Goal: Contribute content: Contribute content

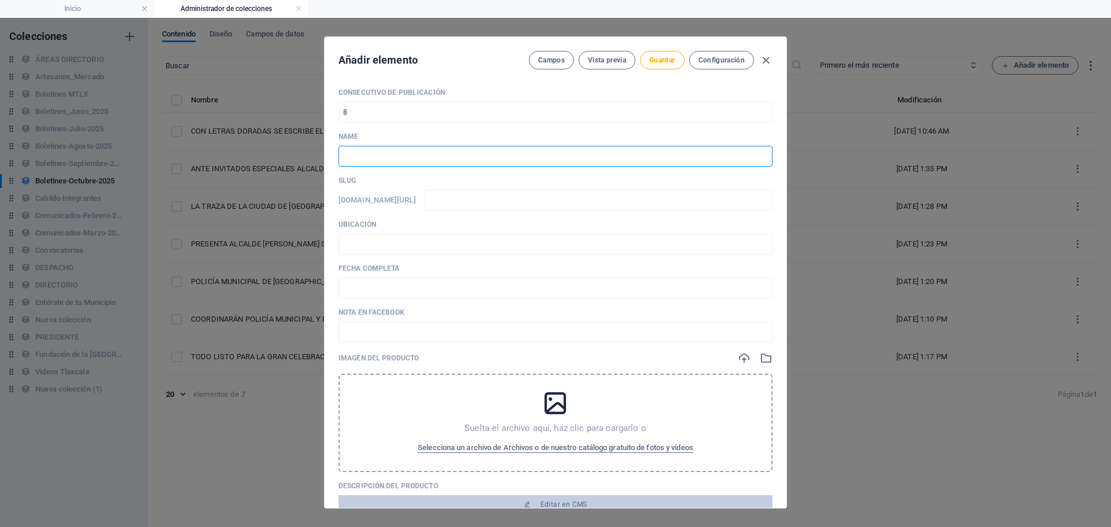
paste input "LA PRESEA TLAXCALA SE OTORGÓ AL PUEBLO Y SE RESGUARDARÁ EN EL MUSEO DE LA MEMOR…"
type input "LA PRESEA TLAXCALA SE OTORGÓ AL PUEBLO Y SE RESGUARDARÁ EN EL MUSEO DE LA MEMOR…"
type input "la-presea-[GEOGRAPHIC_DATA]-se-otorgo-al-pueblo-y-se-resguardara-en-el-museo-de…"
type input "LA PRESEA TLAXCALA SE OTORGÓ AL PUEBLO Y SE RESGUARDARÁ EN EL MUSEO DE LA MEMOR…"
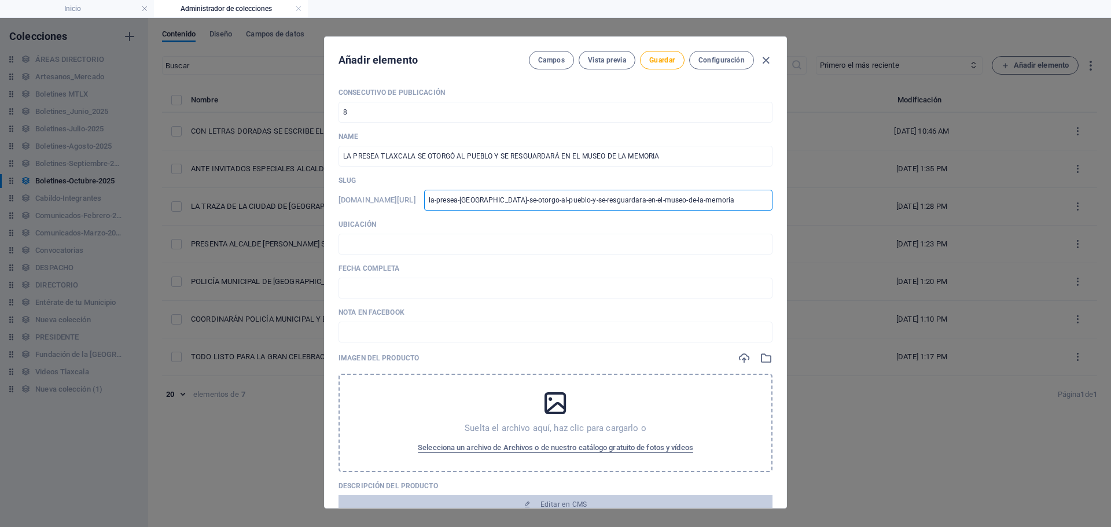
click at [551, 204] on input "la-presea-[GEOGRAPHIC_DATA]-se-otorgo-al-pueblo-y-se-resguardara-en-el-museo-de…" at bounding box center [598, 200] width 348 height 21
drag, startPoint x: 536, startPoint y: 200, endPoint x: 873, endPoint y: 233, distance: 337.8
click at [873, 233] on div "Añadir elemento Campos Vista previa Guardar Configuración Consecutivo de Public…" at bounding box center [555, 272] width 1111 height 509
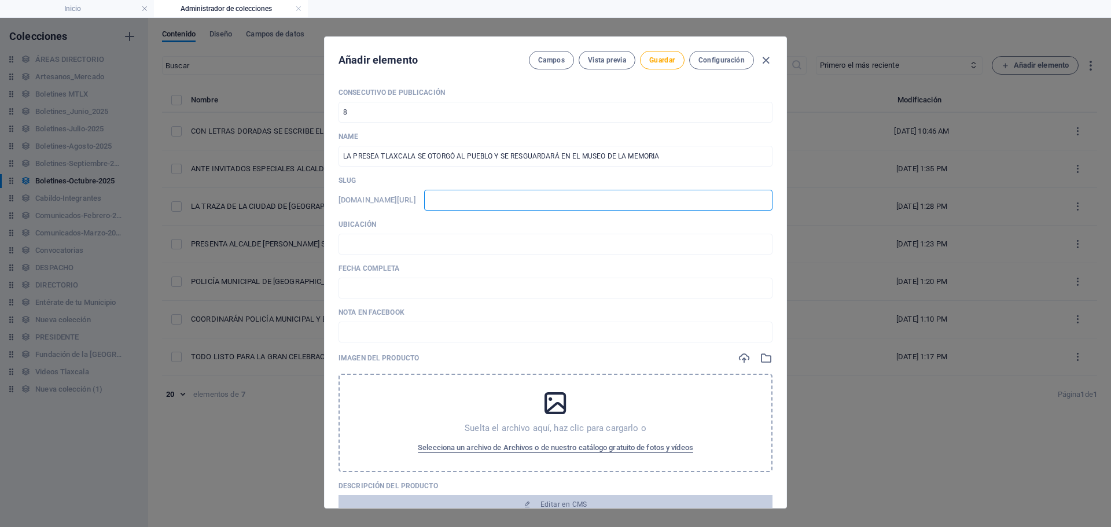
type input "0"
type input "03"
type input "031"
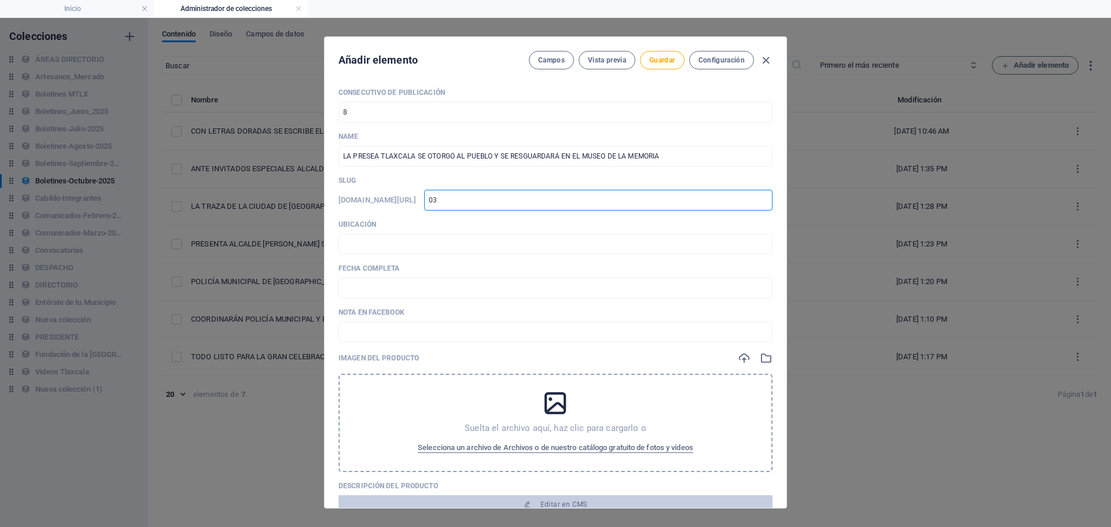
type input "031"
type input "0310"
type input "03102"
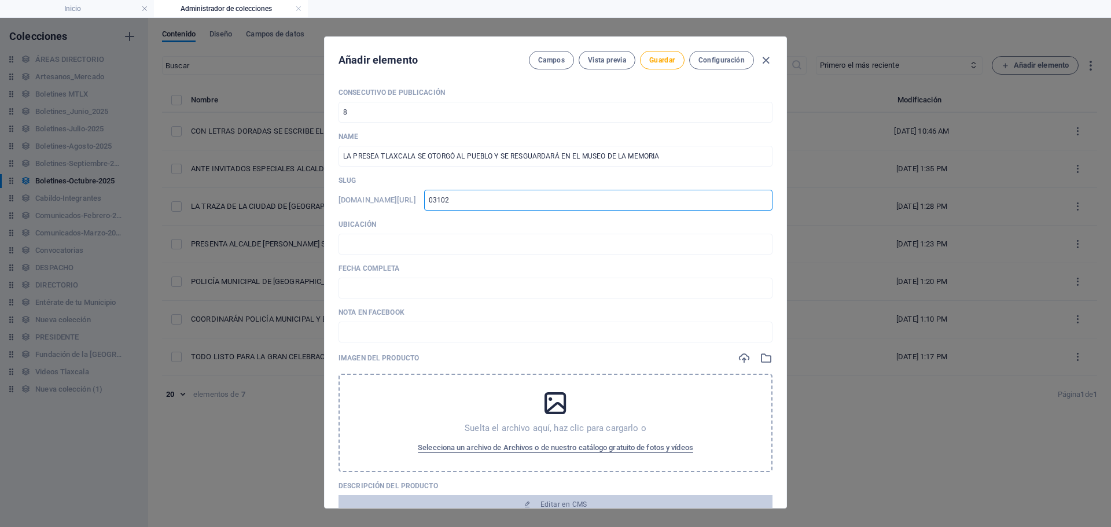
type input "031020"
type input "0310202"
type input "03102025"
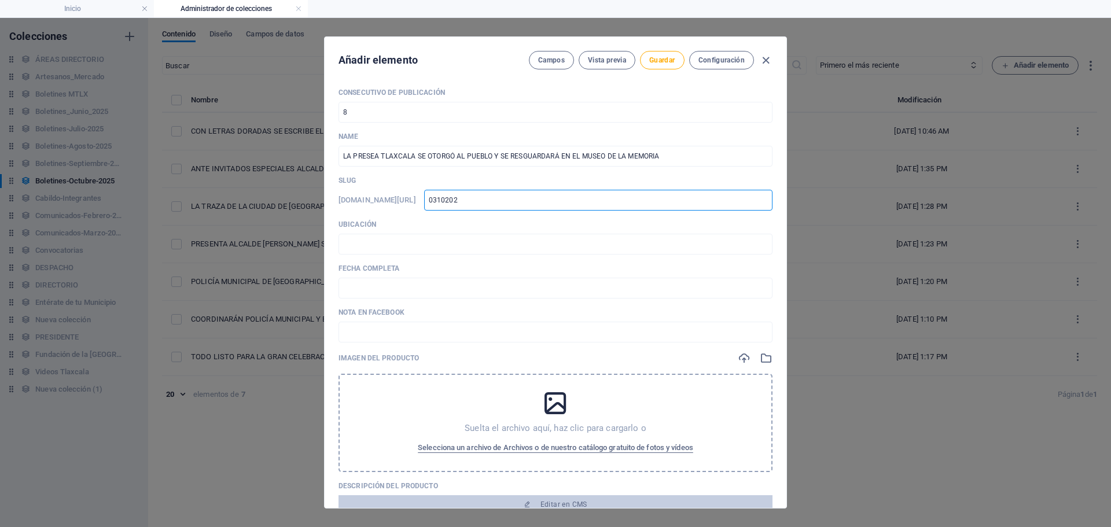
type input "03102025"
type input "03102025-"
type input "03102025-0"
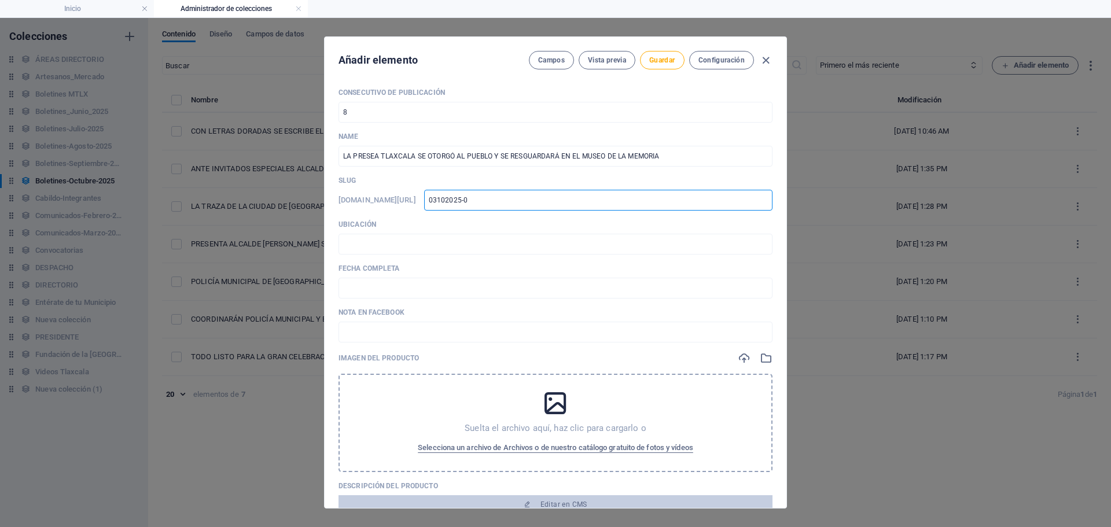
type input "03102025-02"
click at [464, 244] on input "text" at bounding box center [556, 244] width 434 height 21
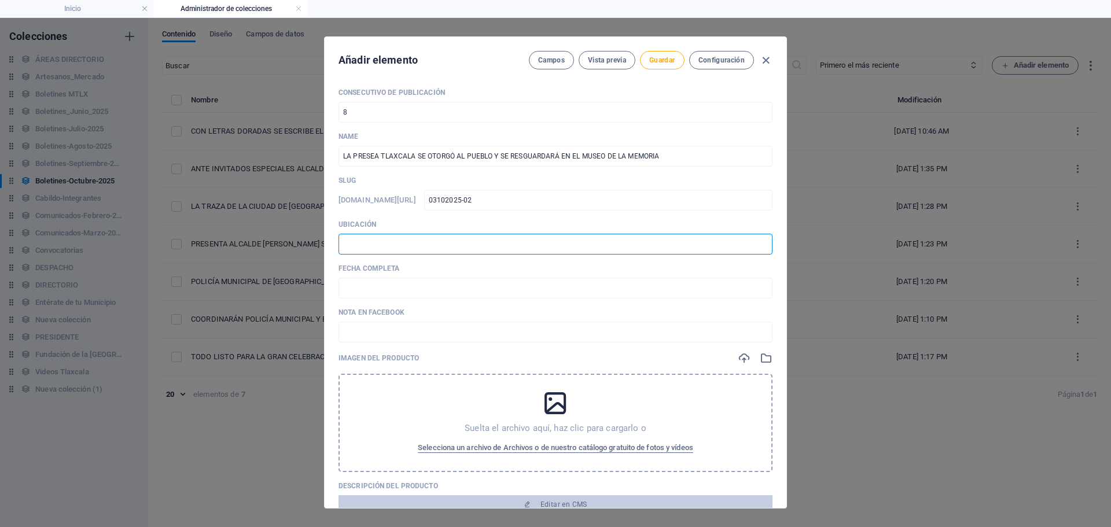
type input "📍 TLAXCALA [PERSON_NAME]"
click at [418, 293] on input "text" at bounding box center [556, 288] width 434 height 21
click at [362, 290] on input "🗓️ [DATE]" at bounding box center [556, 288] width 434 height 21
type input "🗓️ [DATE]"
click at [405, 332] on input "text" at bounding box center [556, 332] width 434 height 21
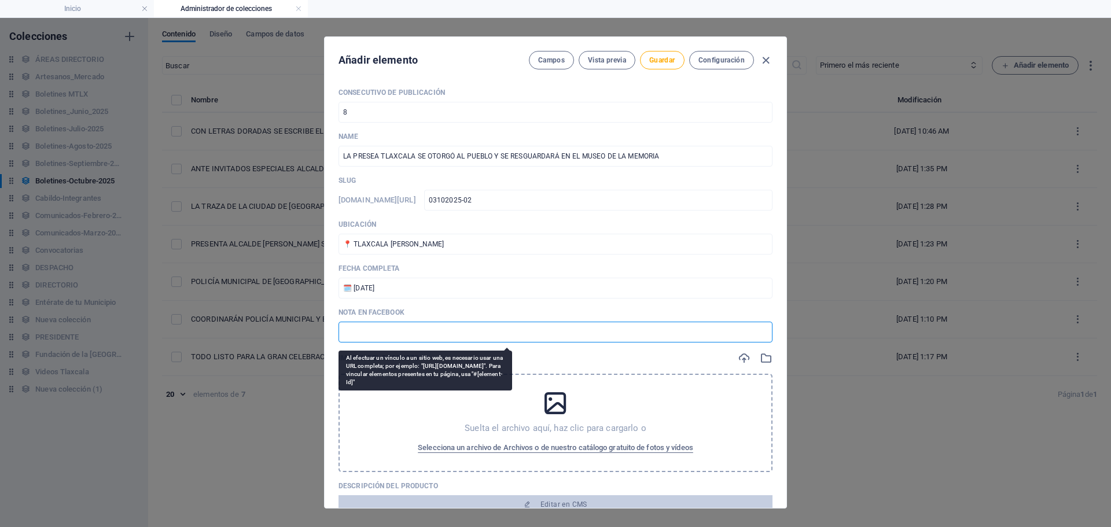
paste input "[URL][DOMAIN_NAME]"
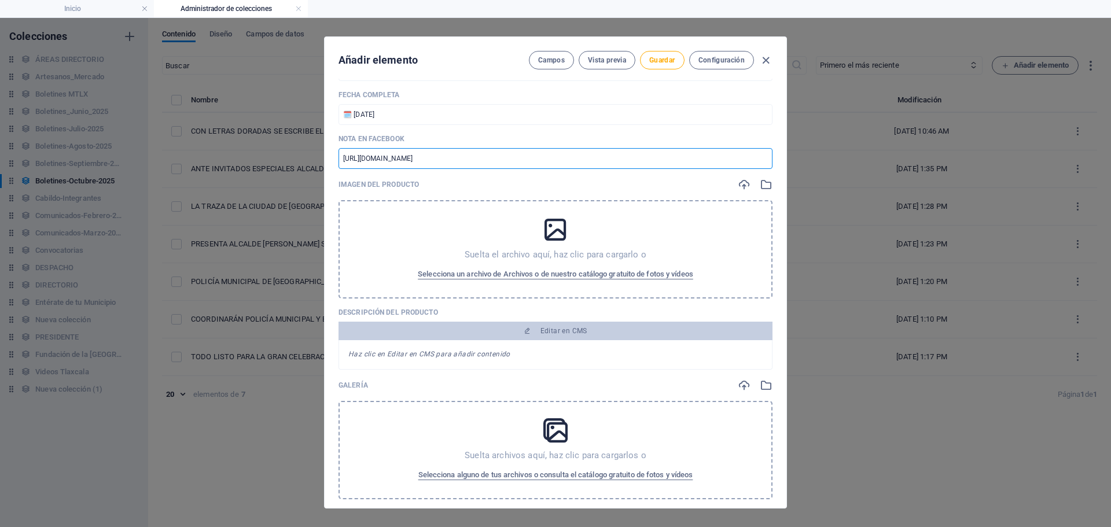
scroll to position [231, 0]
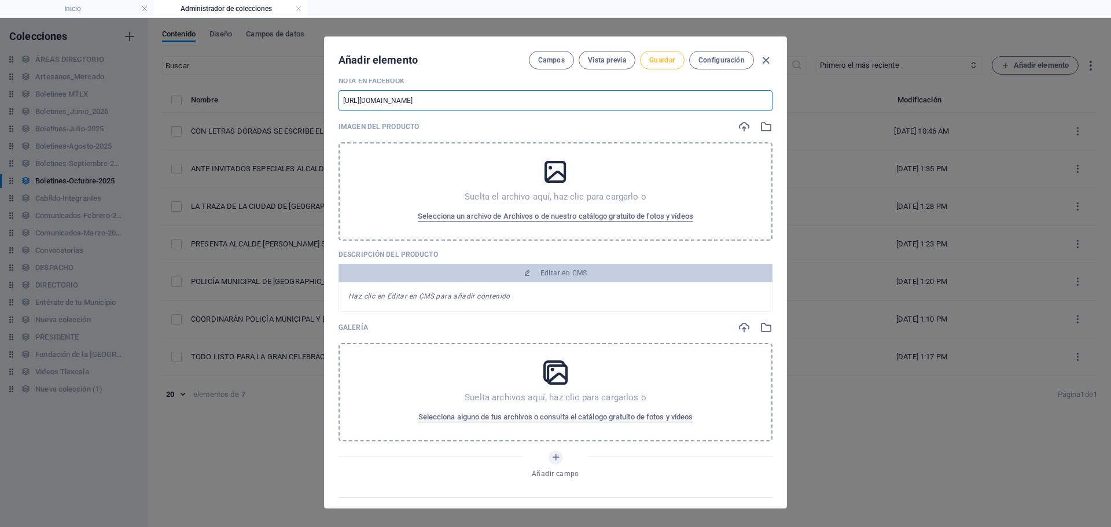
type input "[URL][DOMAIN_NAME]"
click at [670, 62] on span "Guardar" at bounding box center [661, 60] width 25 height 9
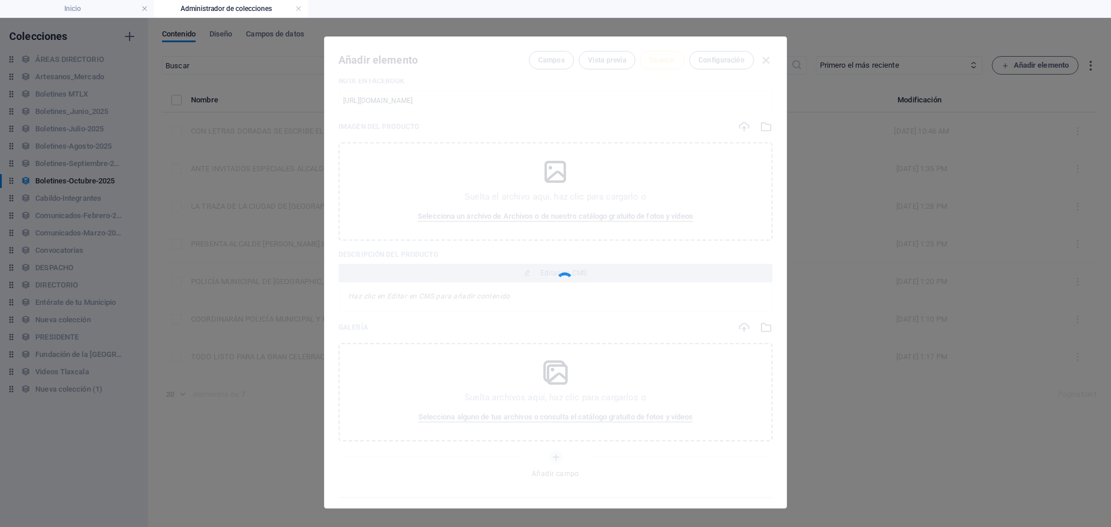
type input "03102025-02"
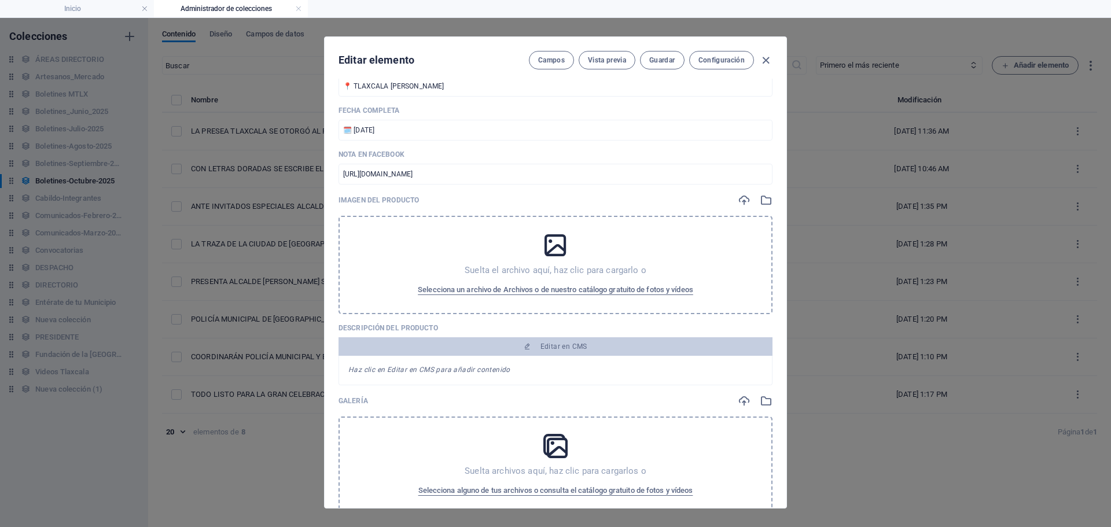
scroll to position [174, 0]
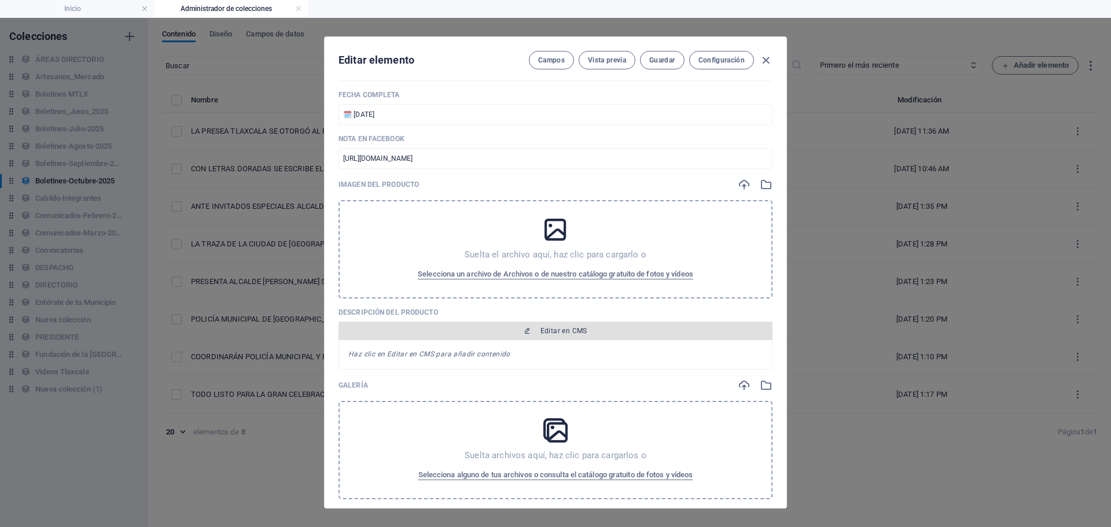
click at [564, 330] on span "Editar en CMS" at bounding box center [563, 330] width 47 height 9
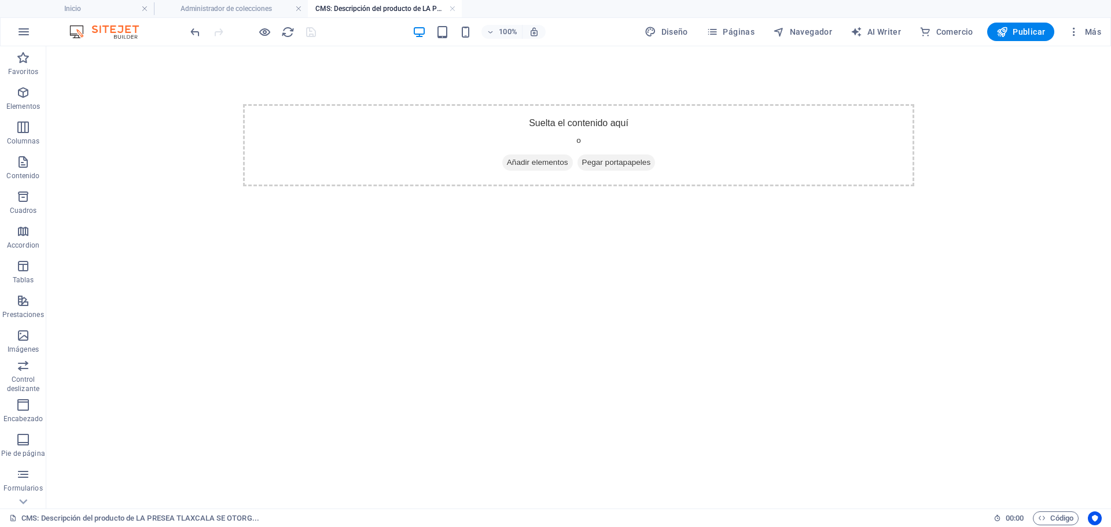
scroll to position [0, 0]
click at [536, 160] on span "Añadir elementos" at bounding box center [537, 163] width 71 height 16
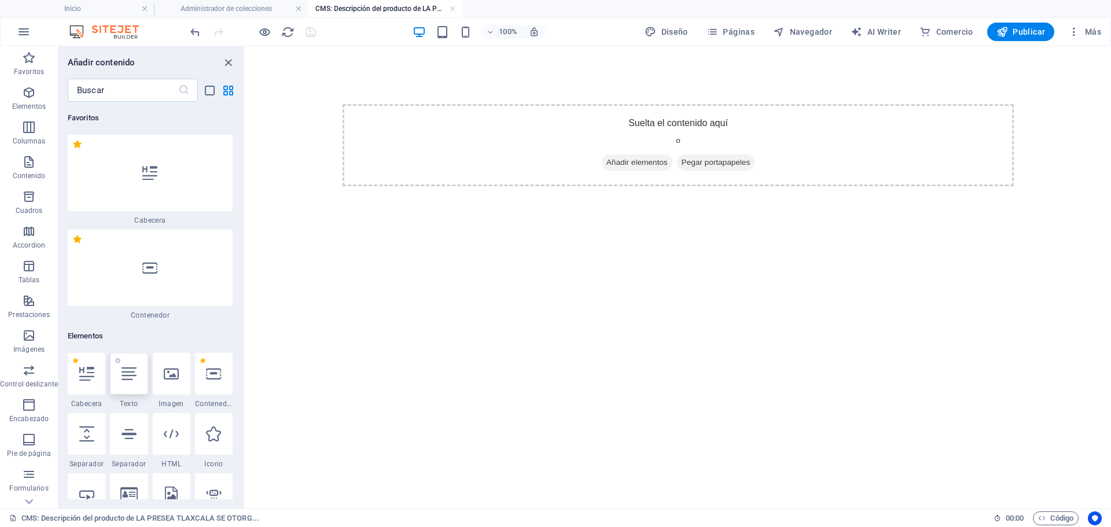
click at [124, 382] on div at bounding box center [129, 374] width 38 height 42
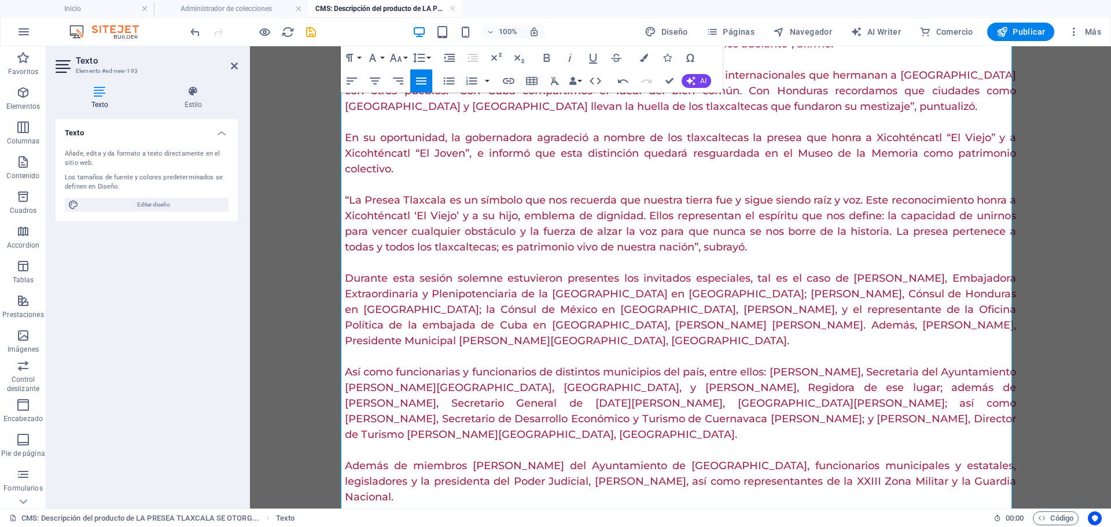
scroll to position [403, 0]
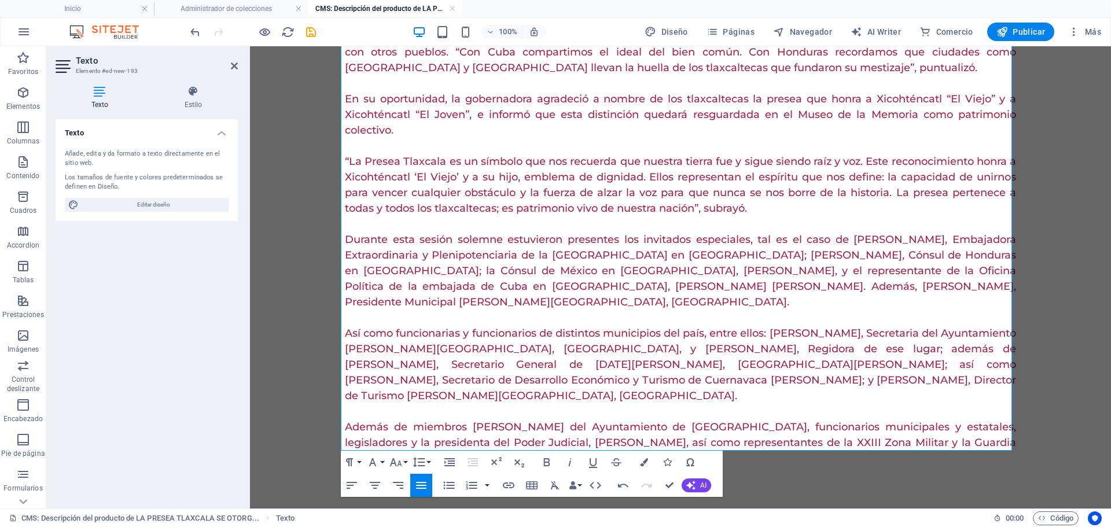
drag, startPoint x: 343, startPoint y: 112, endPoint x: 840, endPoint y: 495, distance: 627.6
click at [847, 512] on html "En el marco de la conmemoración por los 500 años de la fundación de la ciudad d…" at bounding box center [680, 83] width 861 height 881
click at [643, 464] on icon "button" at bounding box center [644, 462] width 8 height 8
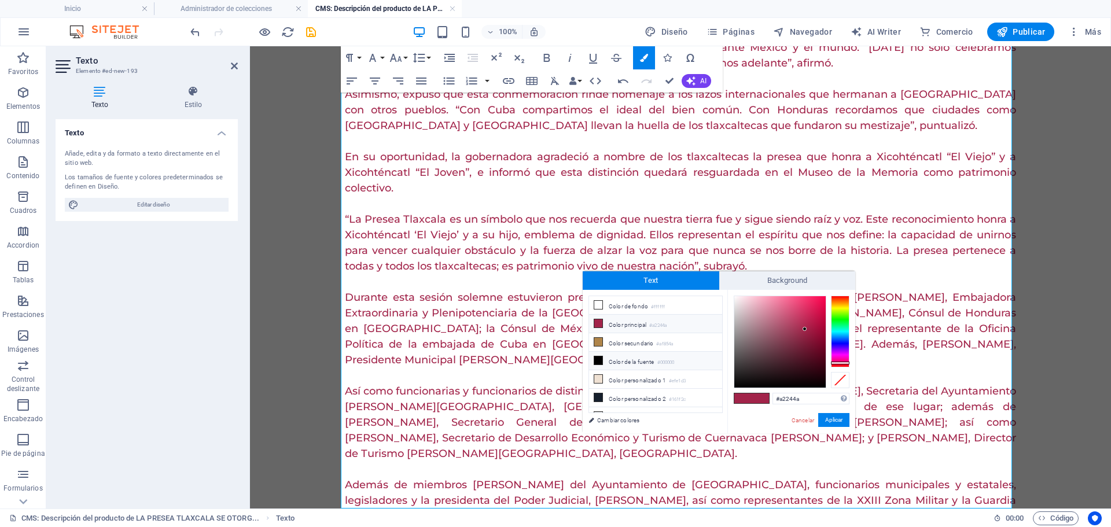
click at [648, 355] on li "Color de la fuente #000000" at bounding box center [655, 361] width 133 height 19
type input "#000000"
click at [837, 418] on button "Aplicar" at bounding box center [833, 420] width 31 height 14
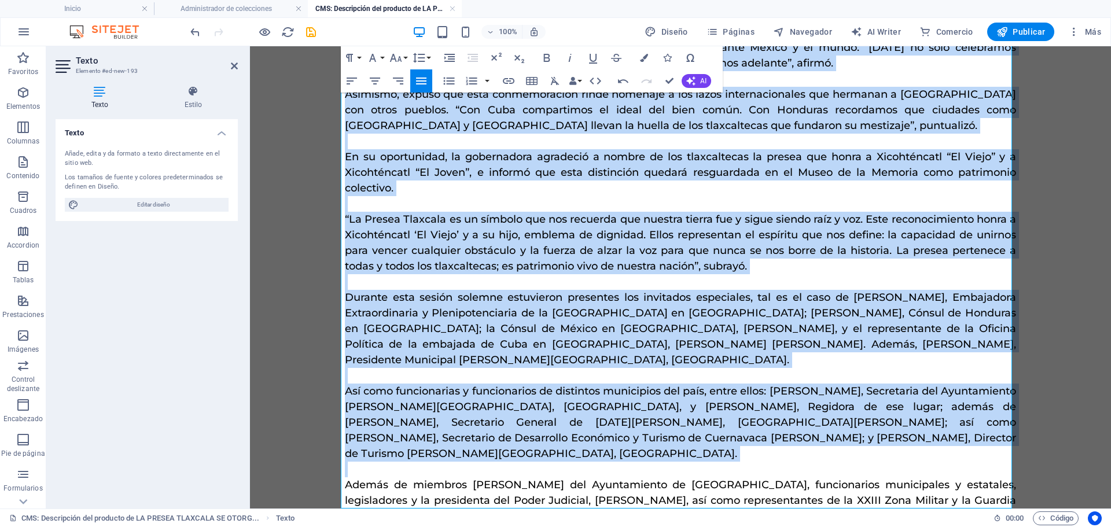
click at [587, 313] on span "Durante esta sesión solemne estuvieron presentes los invitados especiales, tal …" at bounding box center [680, 328] width 671 height 75
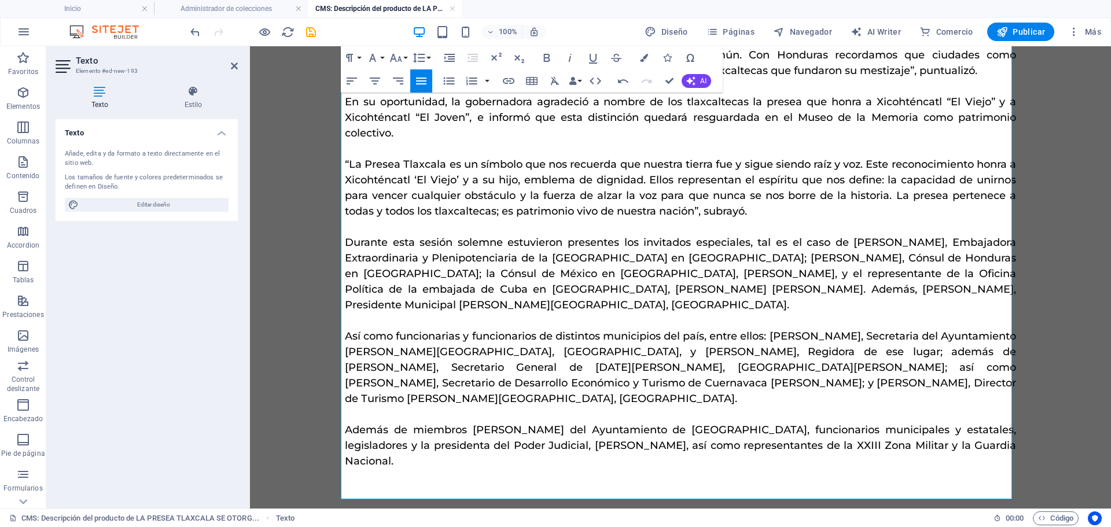
scroll to position [403, 0]
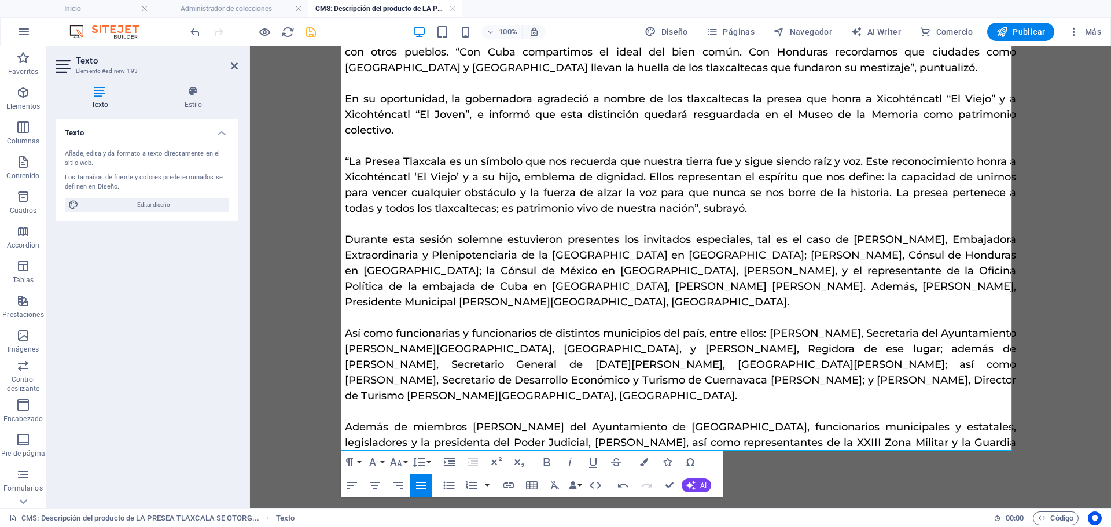
click at [311, 32] on icon "save" at bounding box center [310, 31] width 13 height 13
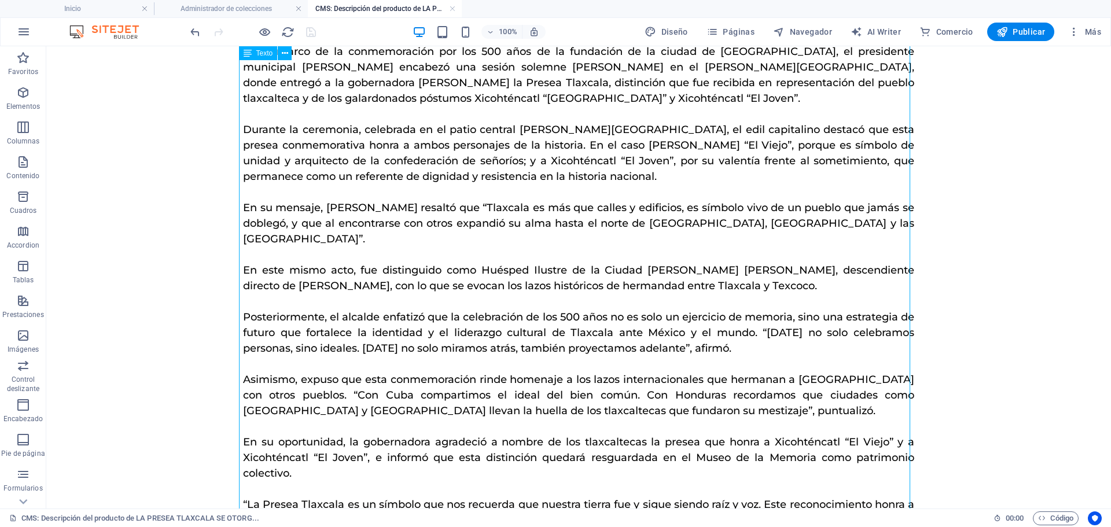
scroll to position [0, 0]
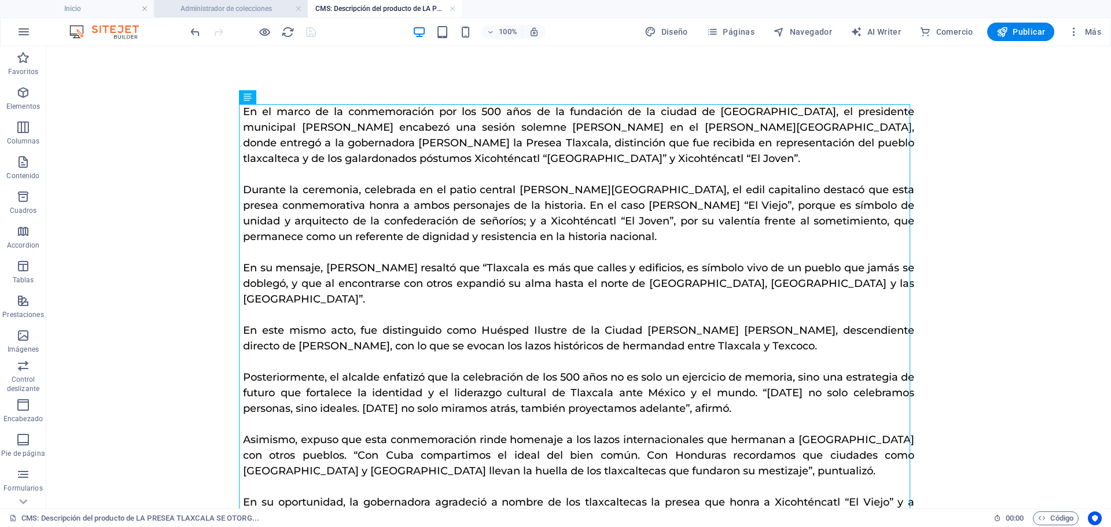
click at [222, 14] on h4 "Administrador de colecciones" at bounding box center [231, 8] width 154 height 13
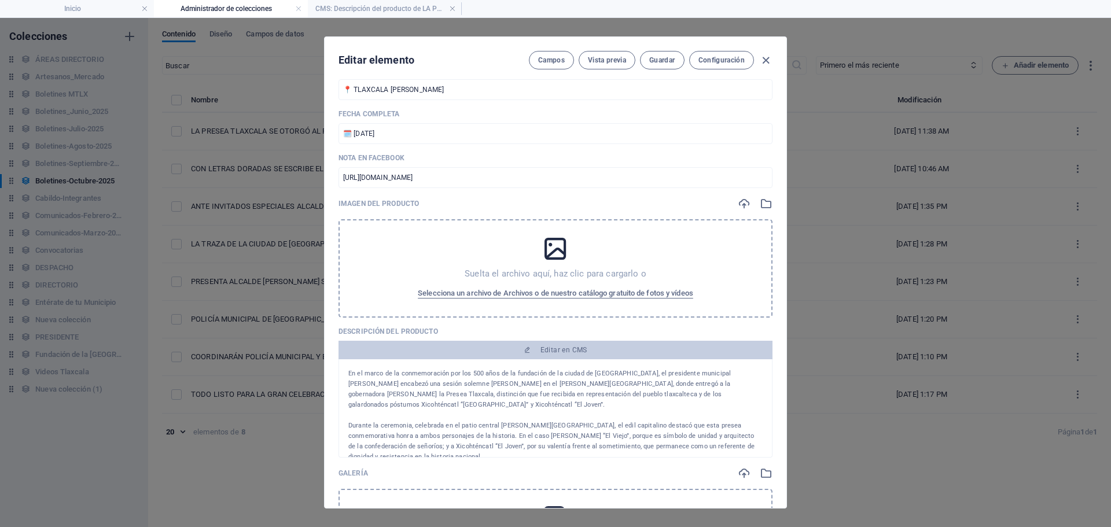
scroll to position [231, 0]
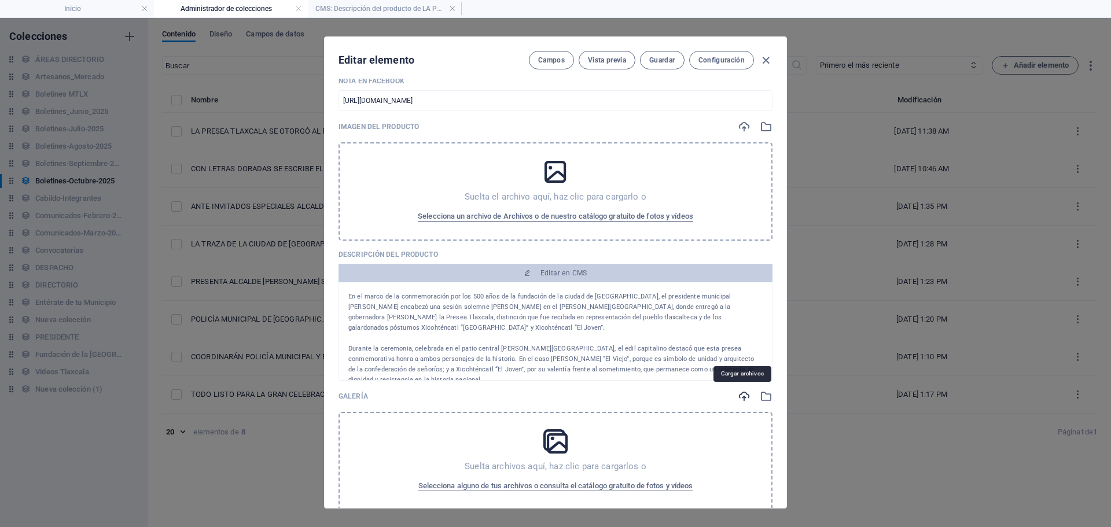
click at [745, 399] on icon "button" at bounding box center [744, 396] width 13 height 13
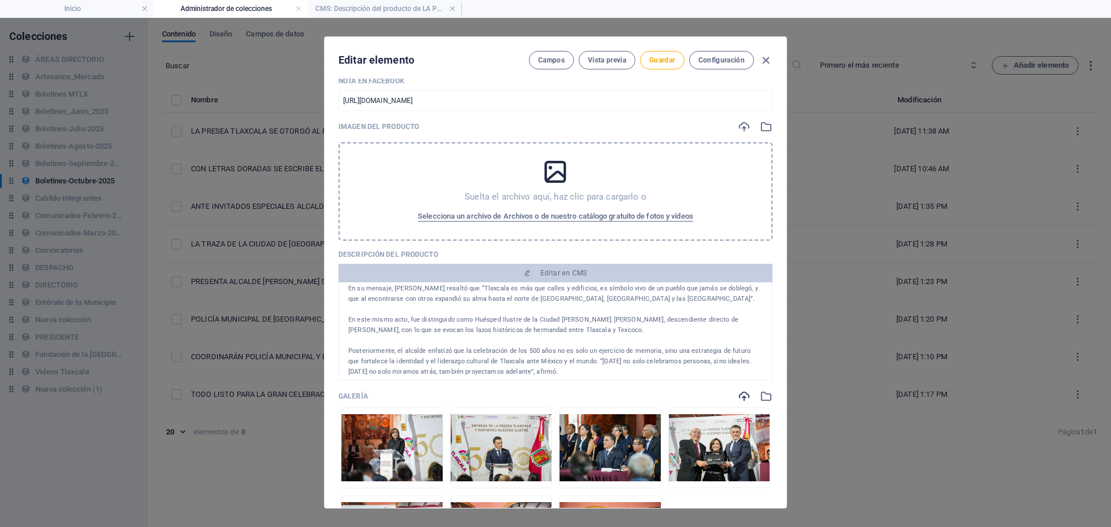
scroll to position [58, 0]
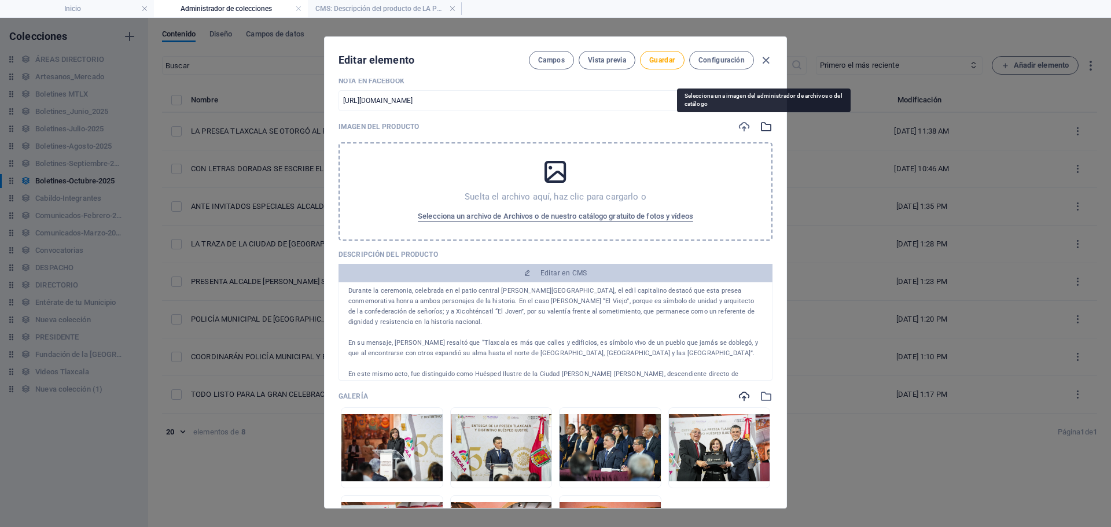
click at [760, 129] on icon "button" at bounding box center [766, 126] width 13 height 13
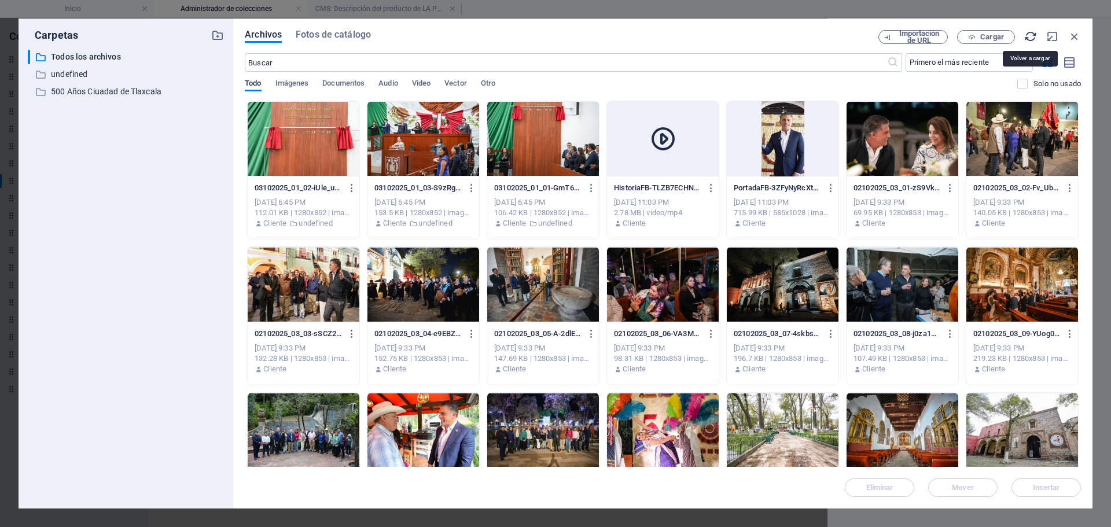
click at [1034, 39] on icon "button" at bounding box center [1030, 36] width 13 height 13
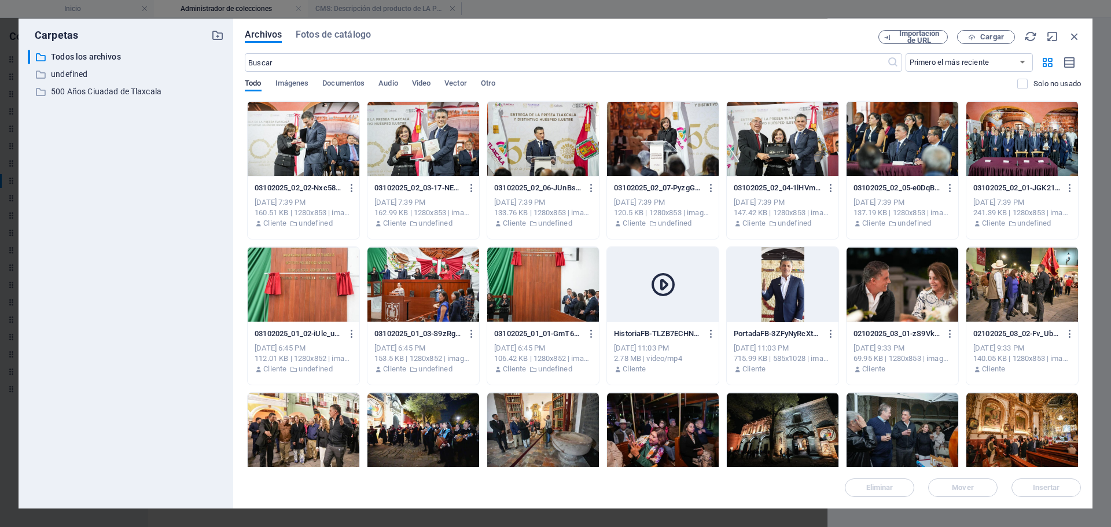
click at [330, 158] on div at bounding box center [304, 138] width 112 height 75
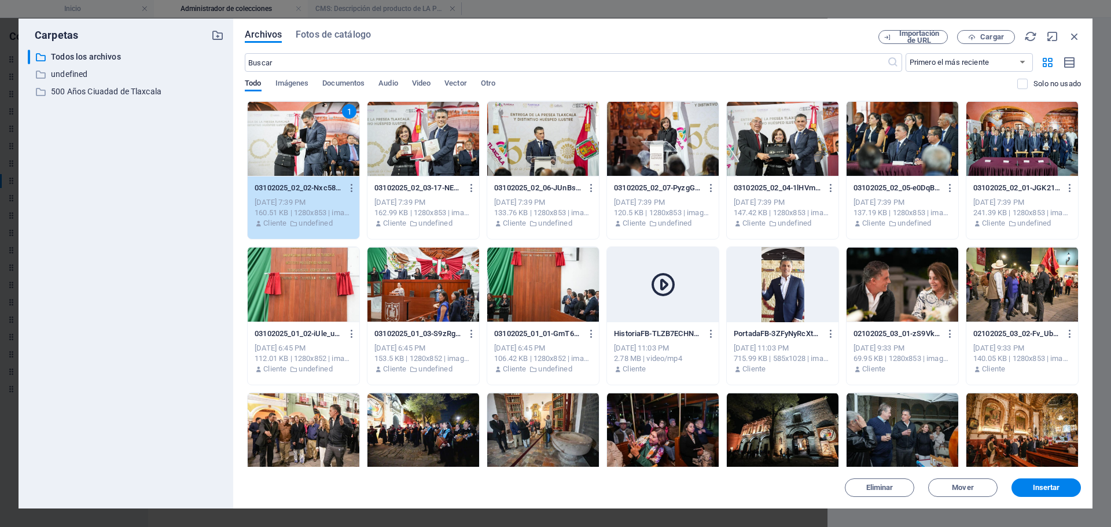
click at [422, 157] on div at bounding box center [423, 138] width 112 height 75
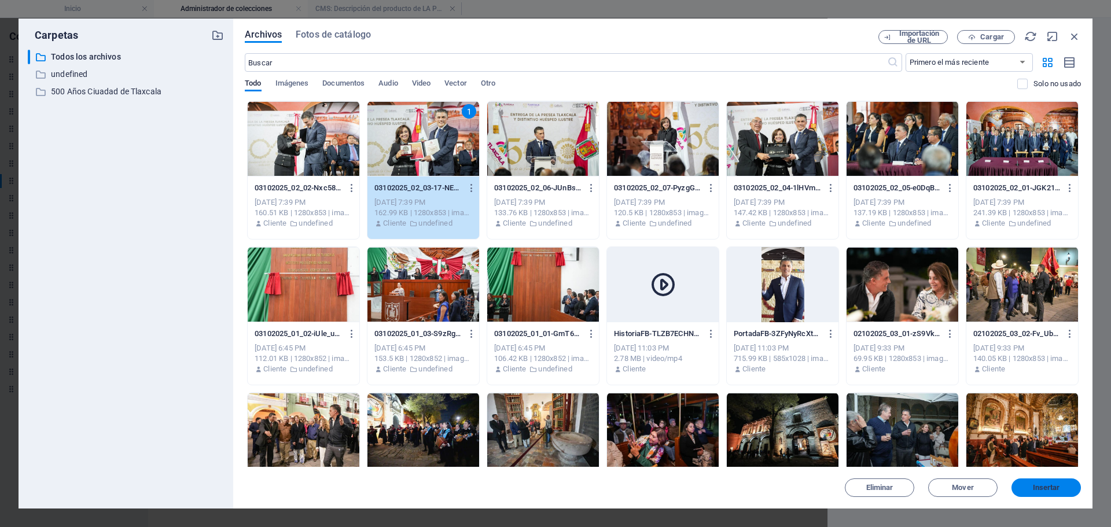
click at [1036, 491] on span "Insertar" at bounding box center [1046, 487] width 27 height 7
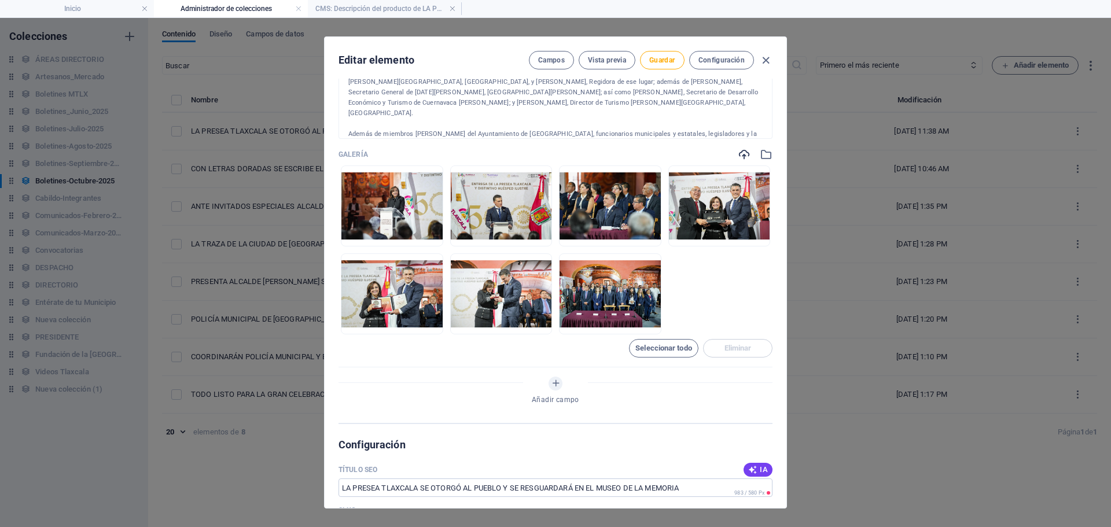
scroll to position [579, 0]
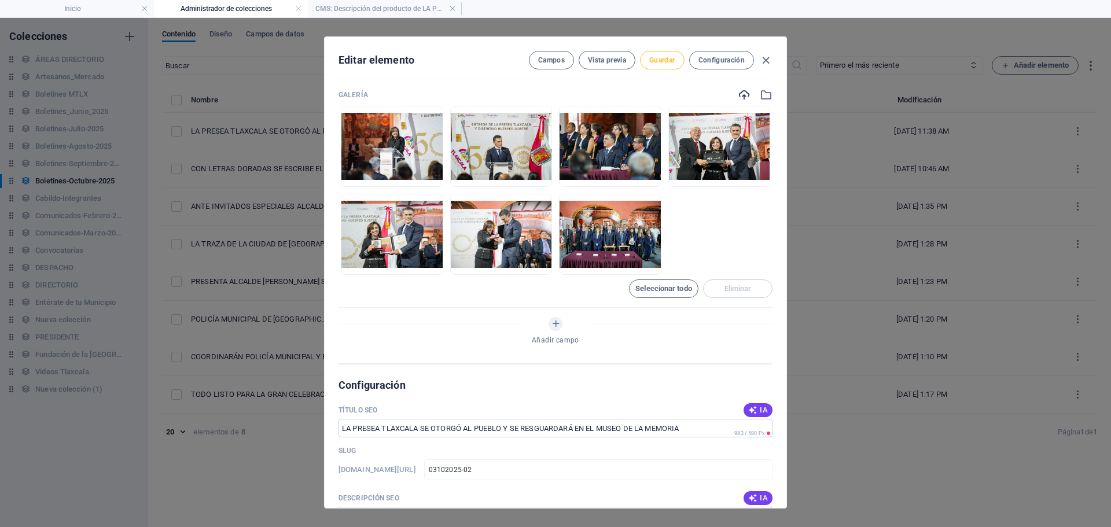
click at [665, 64] on span "Guardar" at bounding box center [661, 60] width 25 height 9
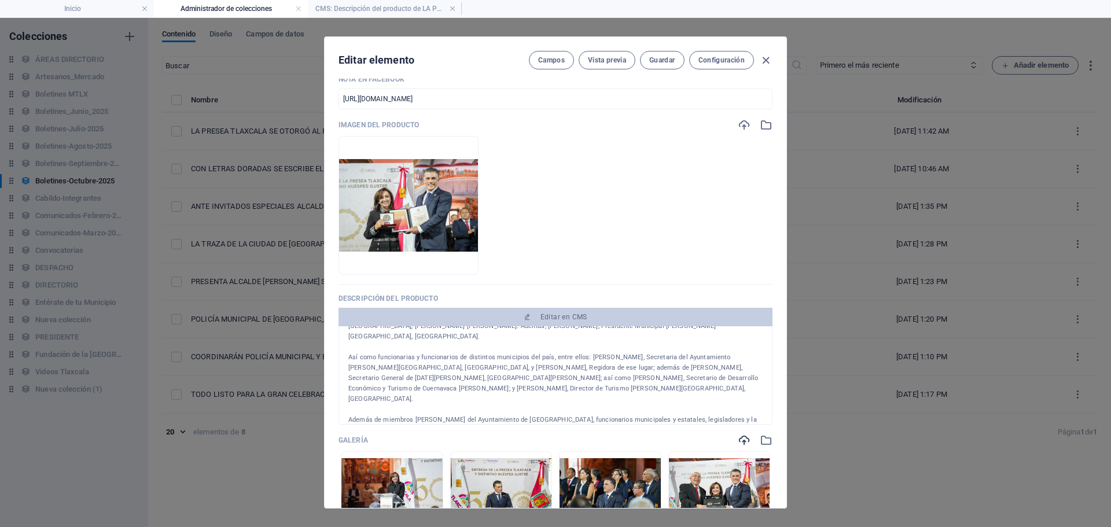
scroll to position [231, 0]
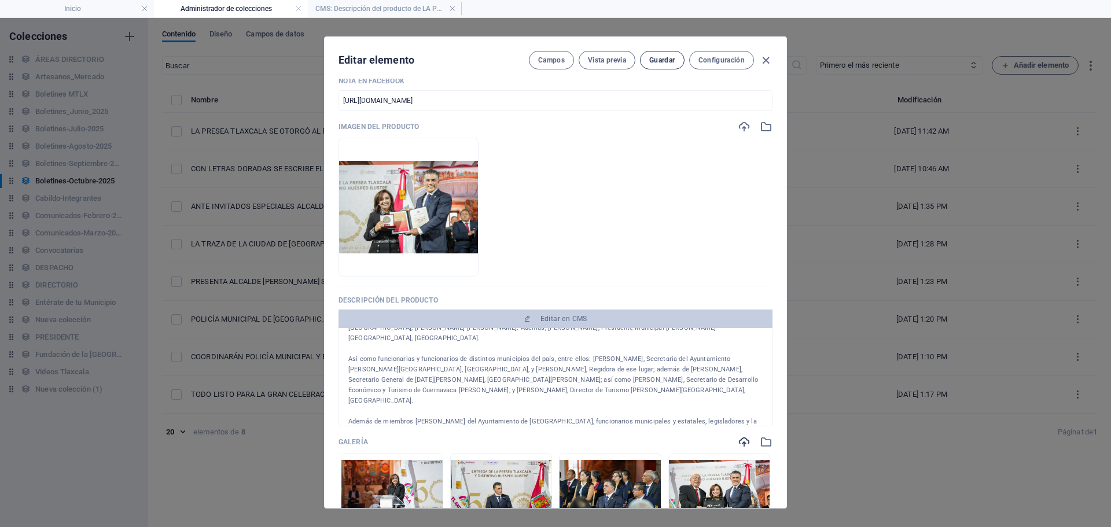
click at [661, 62] on span "Guardar" at bounding box center [661, 60] width 25 height 9
click at [767, 62] on icon "button" at bounding box center [765, 60] width 13 height 13
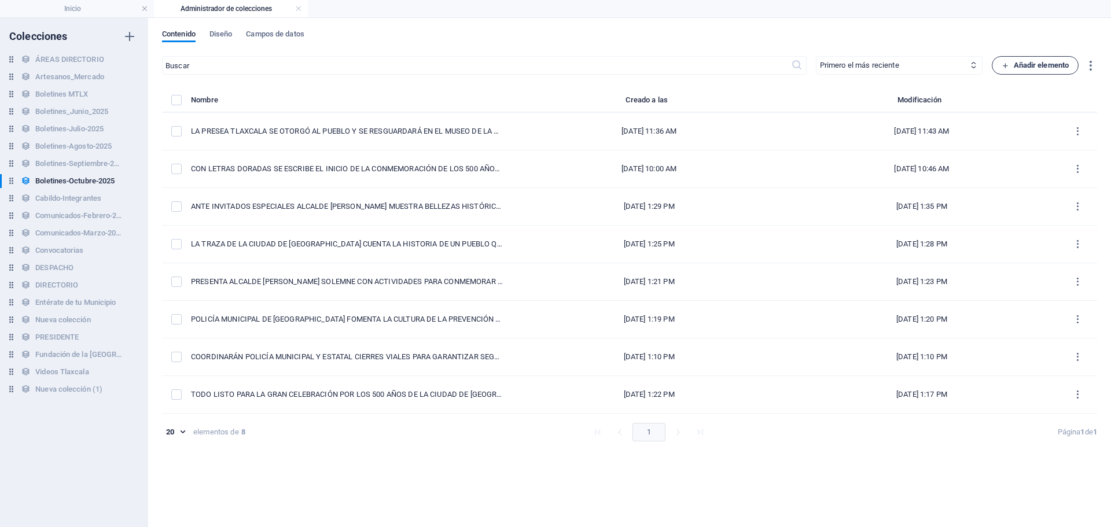
click at [1014, 58] on button "Añadir elemento" at bounding box center [1035, 65] width 87 height 19
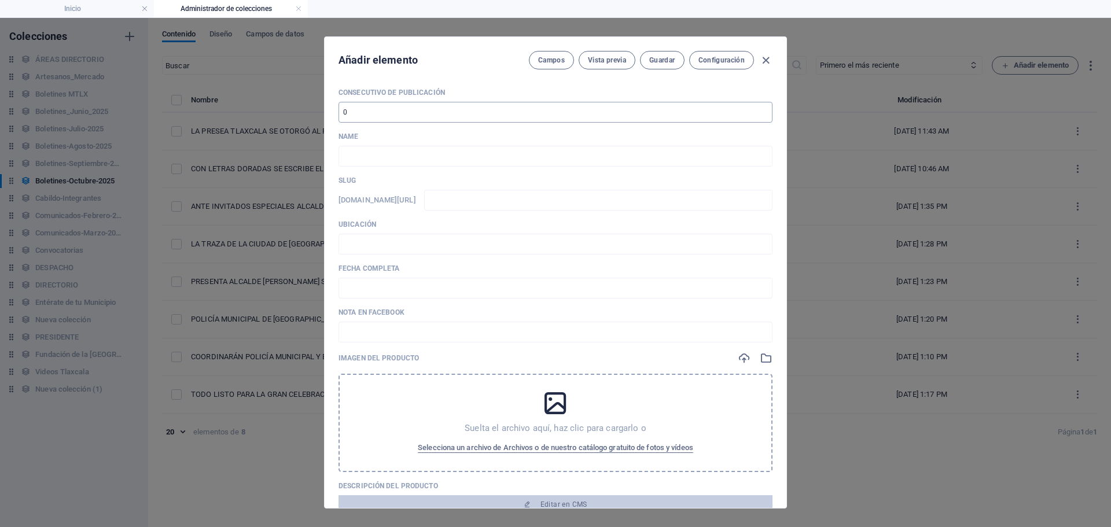
click at [356, 118] on input "number" at bounding box center [556, 112] width 434 height 21
type input "9"
click at [443, 153] on input "text" at bounding box center [556, 156] width 434 height 21
paste input "ENCUENTRO DE CIUDADES HERMANAS RATIFICA LA UNIDAD Y COOPERACIÓN DESDE [GEOGRAPH…"
type input "ENCUENTRO DE CIUDADES HERMANAS RATIFICA LA UNIDAD Y COOPERACIÓN DESDE [GEOGRAPH…"
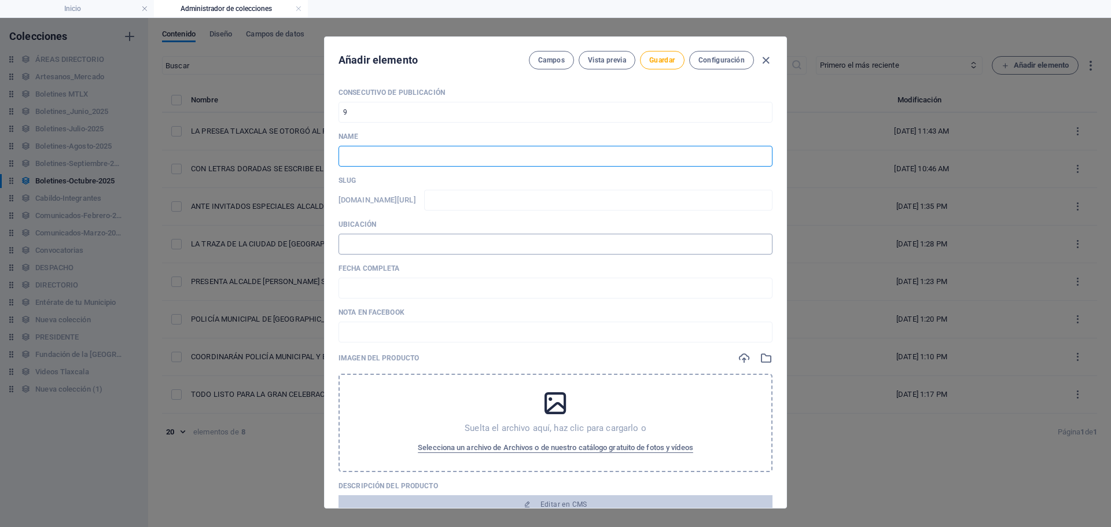
type input "encuentro-de-ciudades-[GEOGRAPHIC_DATA]-ratifica-la-unidad-y-cooperacion-desde-…"
type input "ENCUENTRO DE CIUDADES HERMANAS RATIFICA LA UNIDAD Y COOPERACIÓN DESDE [GEOGRAPH…"
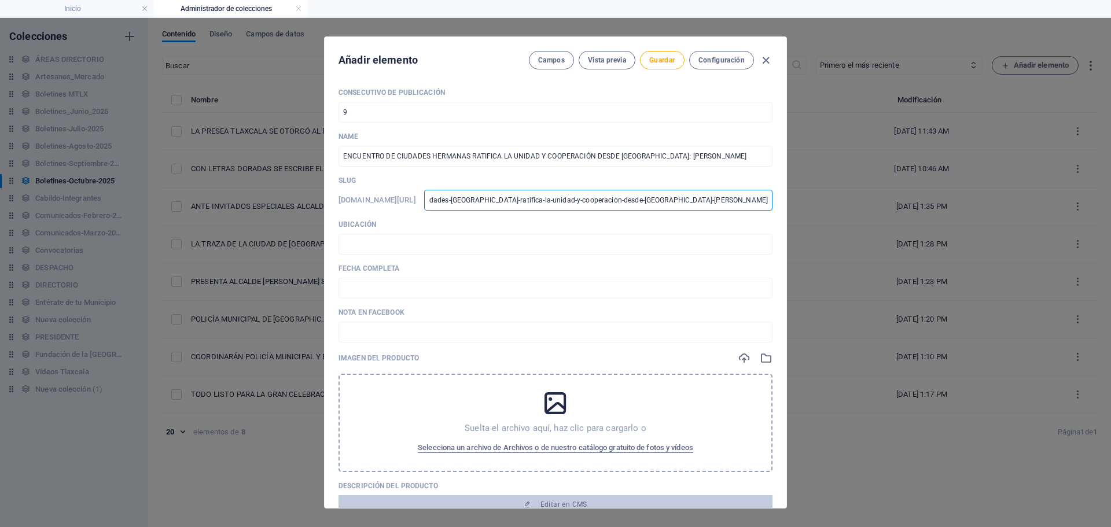
drag, startPoint x: 535, startPoint y: 205, endPoint x: 784, endPoint y: 216, distance: 249.1
click at [784, 216] on div "Consecutivo de Publicación 9 ​ Name ENCUENTRO DE CIUDADES HERMANAS RATIFICA LA …" at bounding box center [556, 293] width 462 height 429
type input "0"
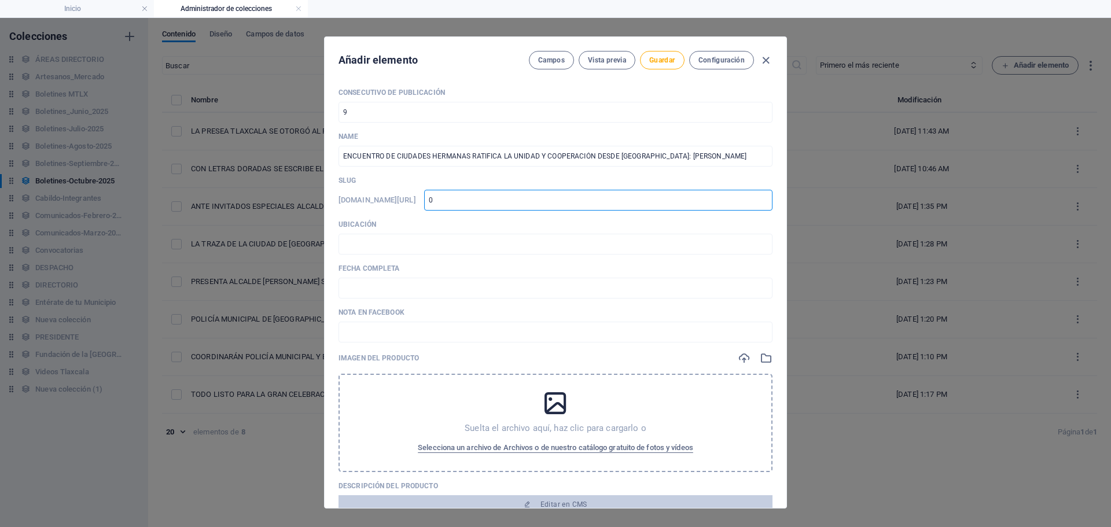
type input "02"
type input "0"
type input "03"
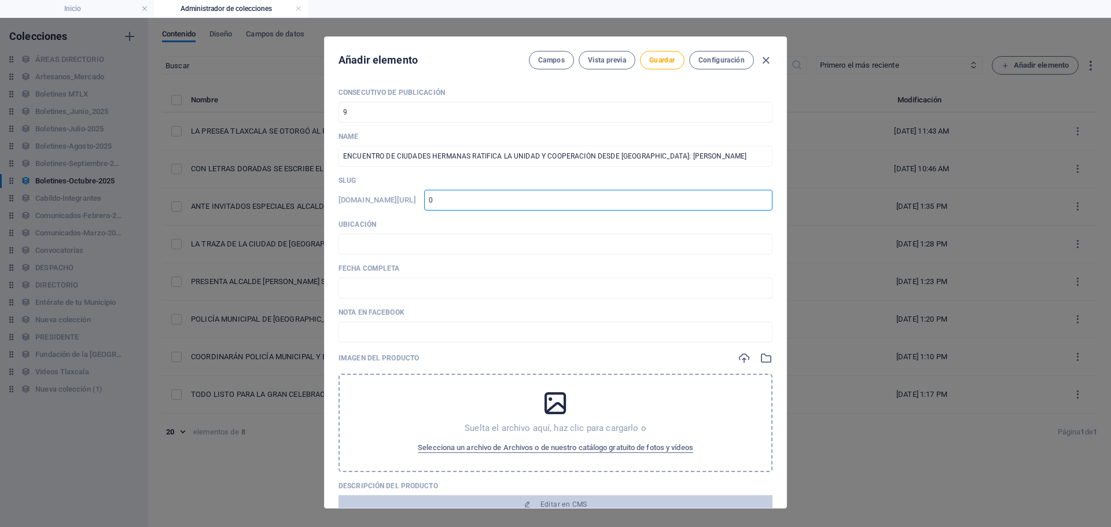
type input "03"
type input "031"
type input "0310"
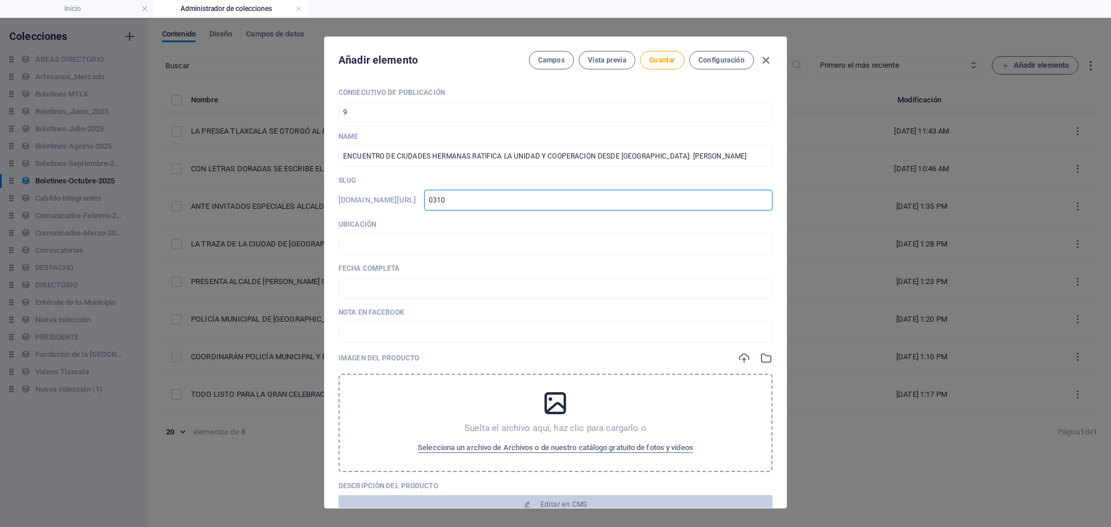
type input "03102025-02"
click at [585, 196] on input "03102025-02" at bounding box center [598, 200] width 348 height 21
type input "03102025-0"
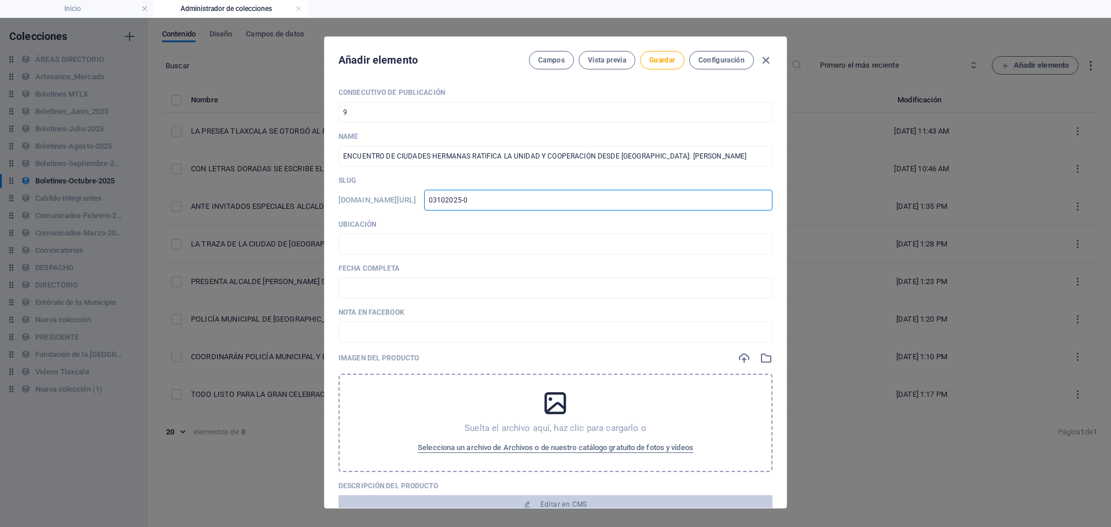
type input "03102025-03"
type input "03102025-0"
type input "03102025-03"
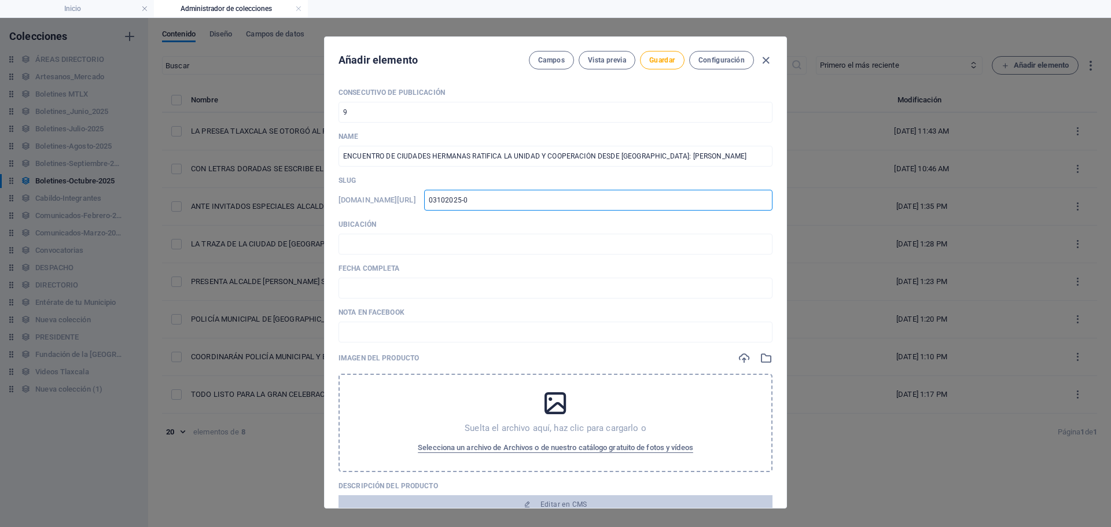
type input "03102025-03"
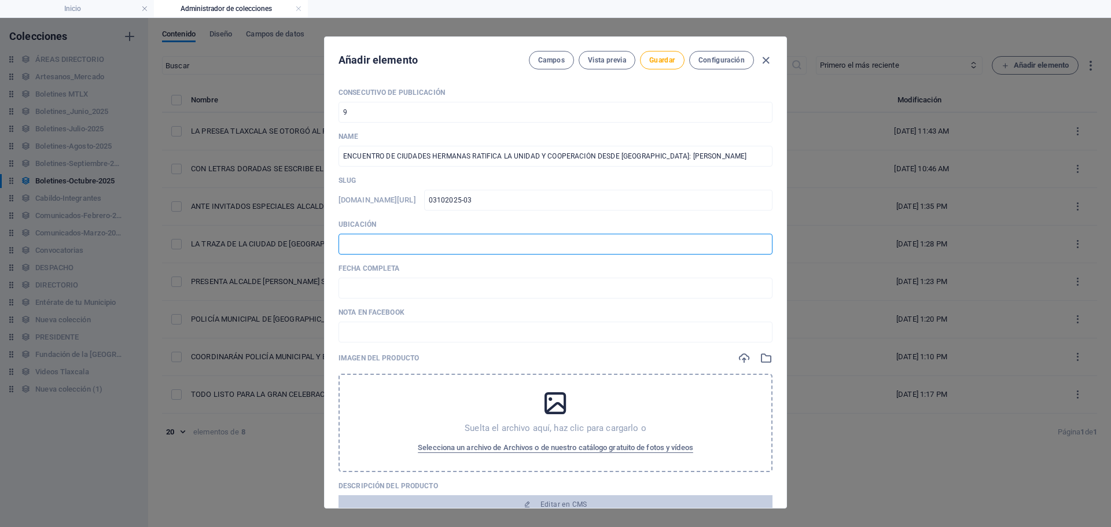
click at [568, 252] on input "text" at bounding box center [556, 244] width 434 height 21
type input "📍 TLAXCALA [PERSON_NAME]"
click at [467, 285] on input "text" at bounding box center [556, 288] width 434 height 21
click at [362, 289] on input "🗓️ [DATE]" at bounding box center [556, 288] width 434 height 21
type input "🗓️ [DATE]"
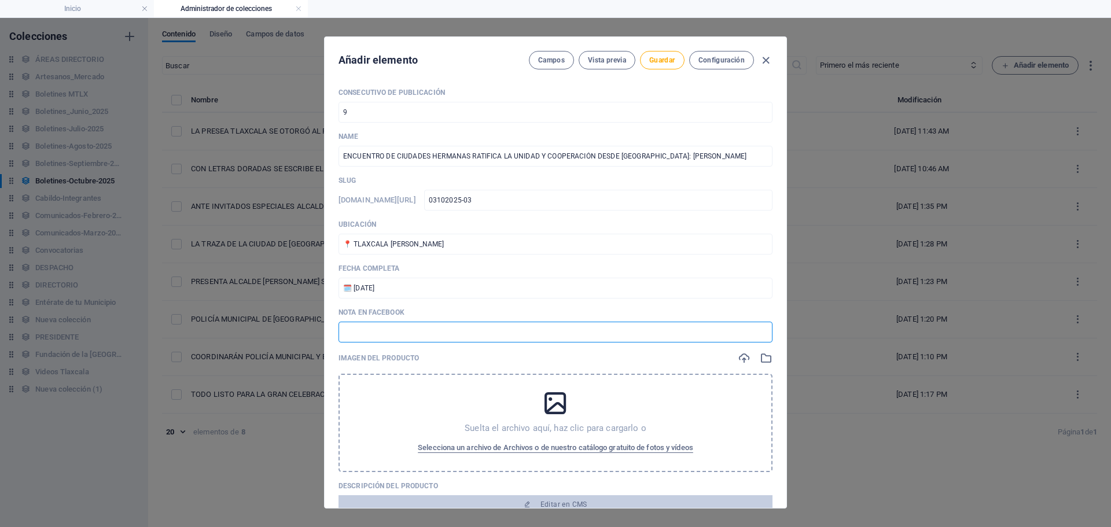
click at [387, 337] on input "text" at bounding box center [556, 332] width 434 height 21
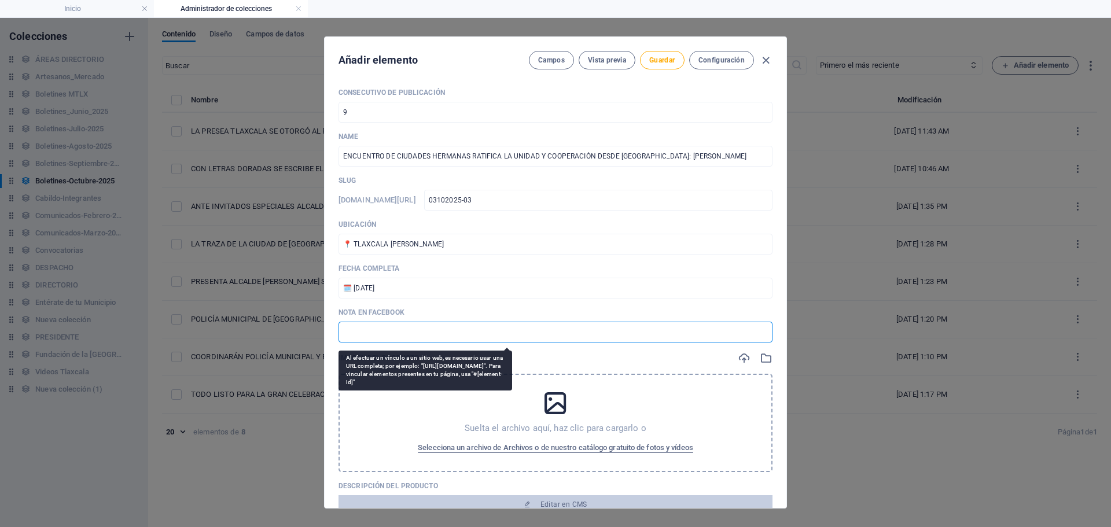
paste input "[URL][DOMAIN_NAME]"
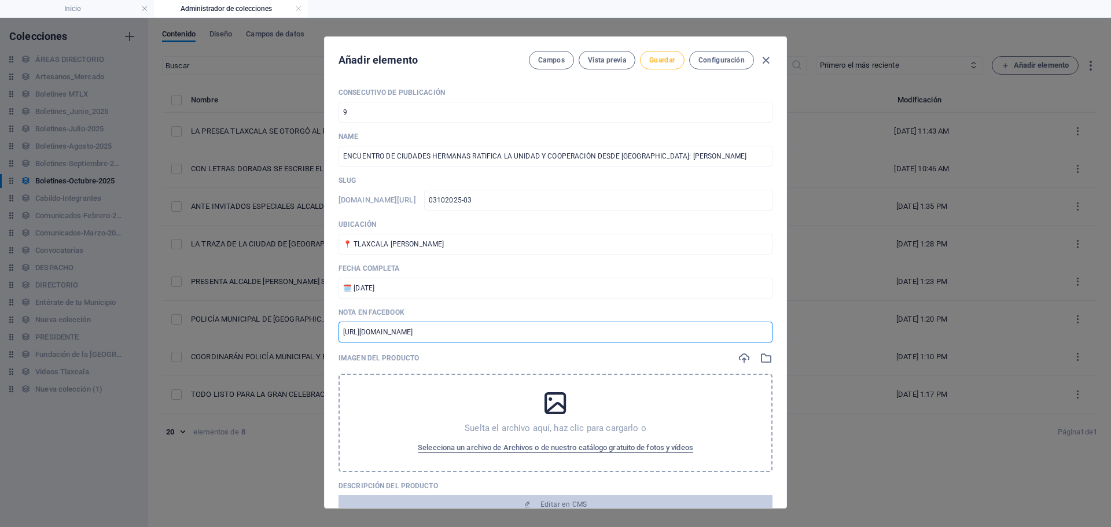
type input "[URL][DOMAIN_NAME]"
click at [658, 60] on span "Guardar" at bounding box center [661, 60] width 25 height 9
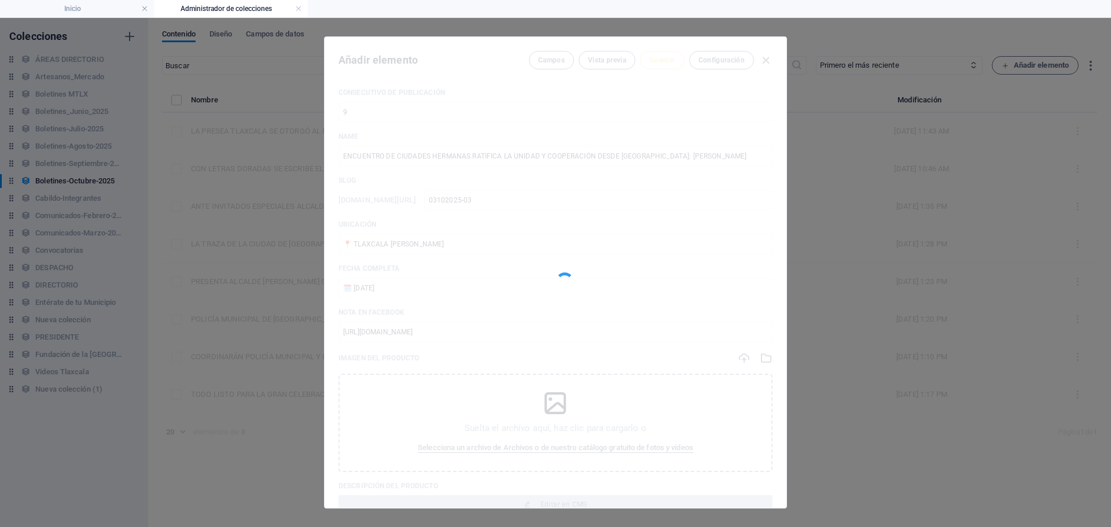
type input "03102025-03"
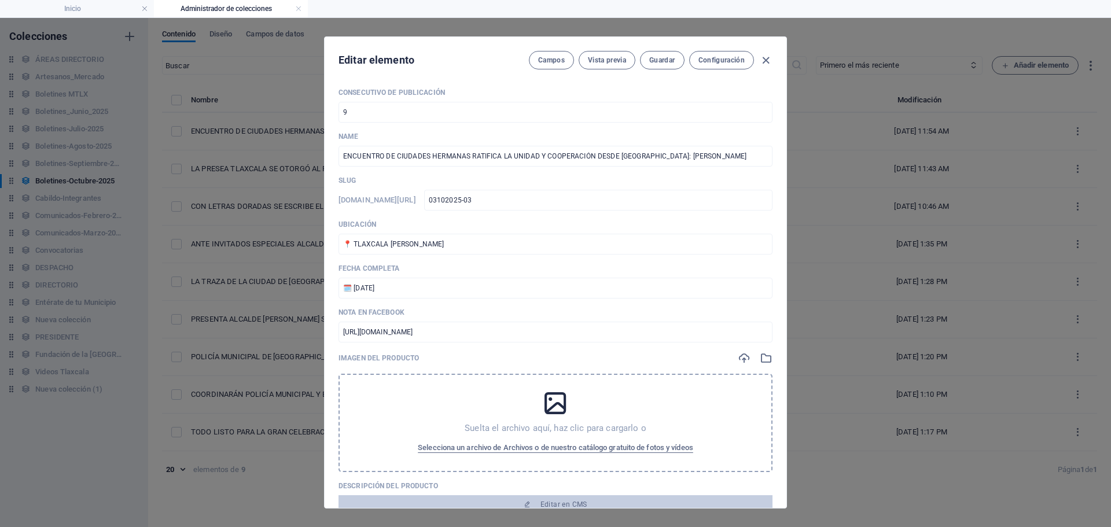
scroll to position [174, 0]
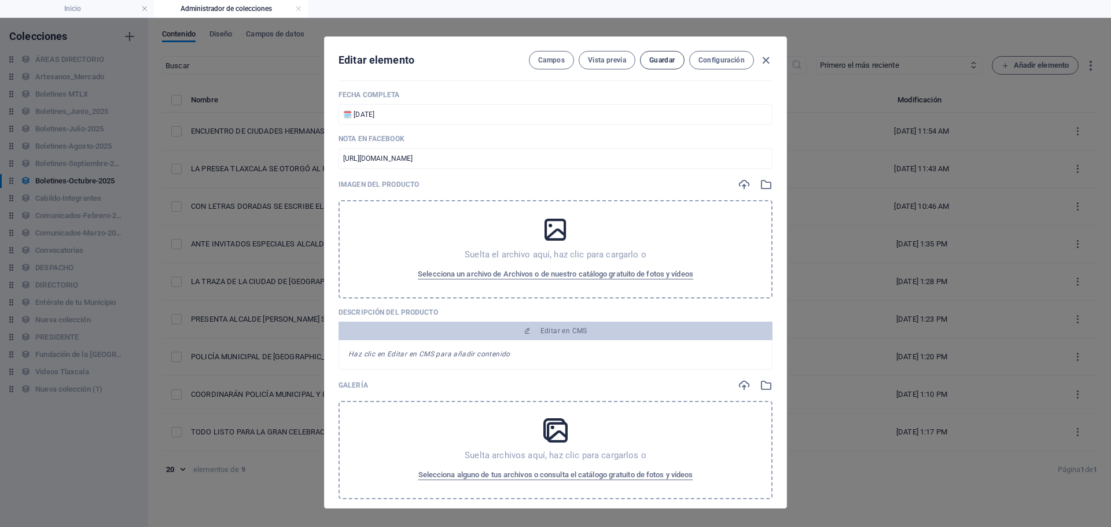
click at [664, 60] on span "Guardar" at bounding box center [661, 60] width 25 height 9
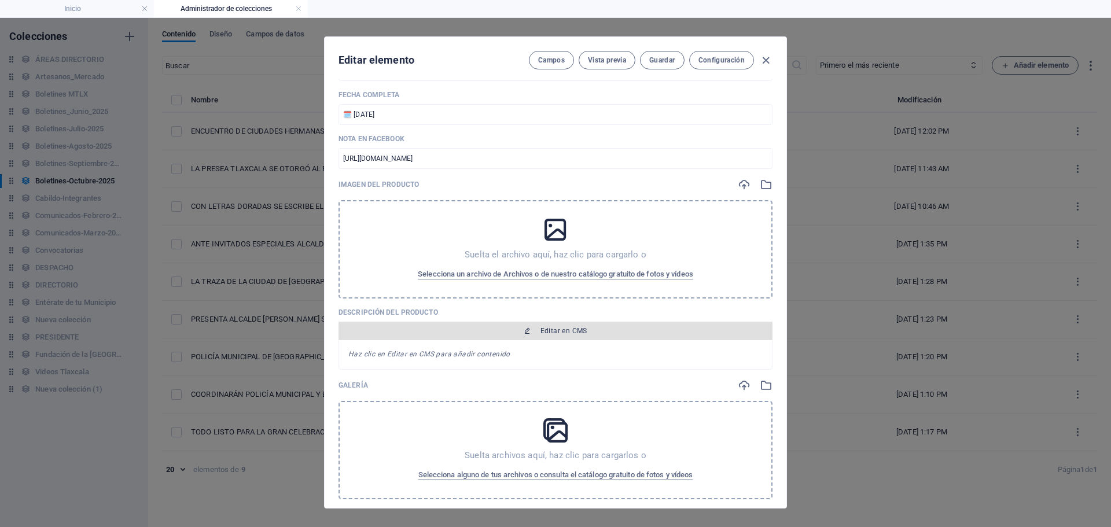
click at [567, 334] on span "Editar en CMS" at bounding box center [563, 330] width 47 height 9
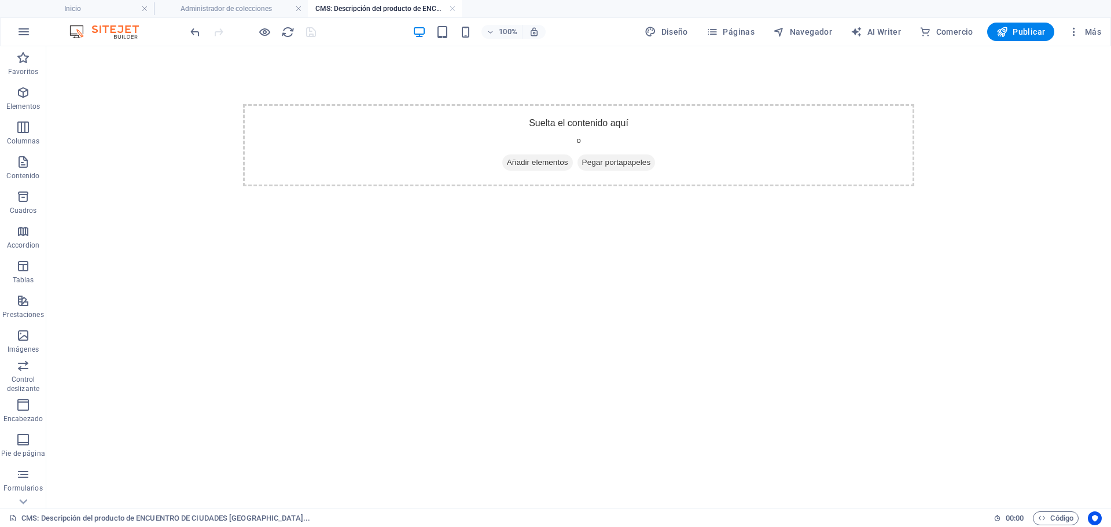
scroll to position [0, 0]
click at [547, 162] on span "Añadir elementos" at bounding box center [537, 163] width 71 height 16
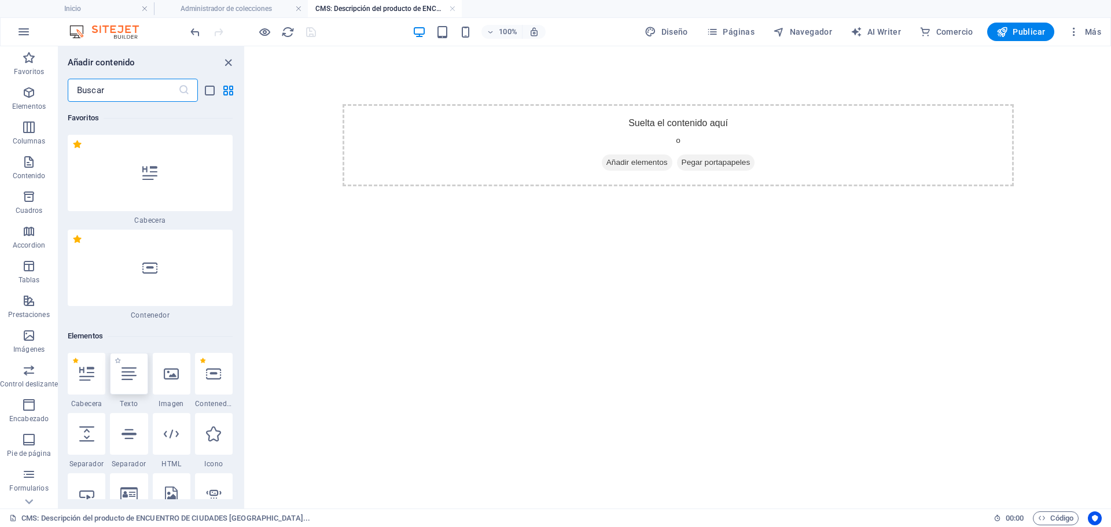
click at [122, 381] on div at bounding box center [129, 374] width 38 height 42
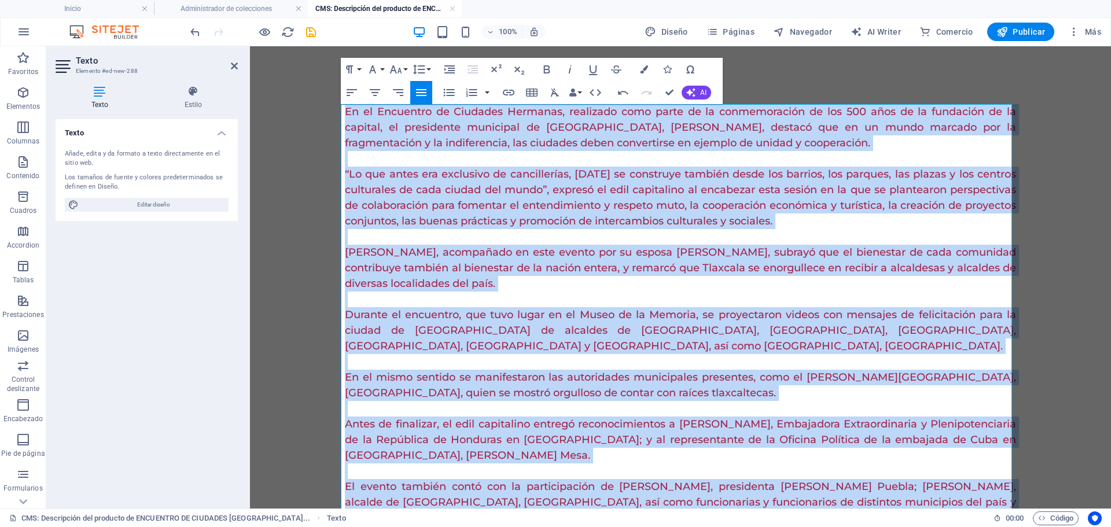
scroll to position [200, 0]
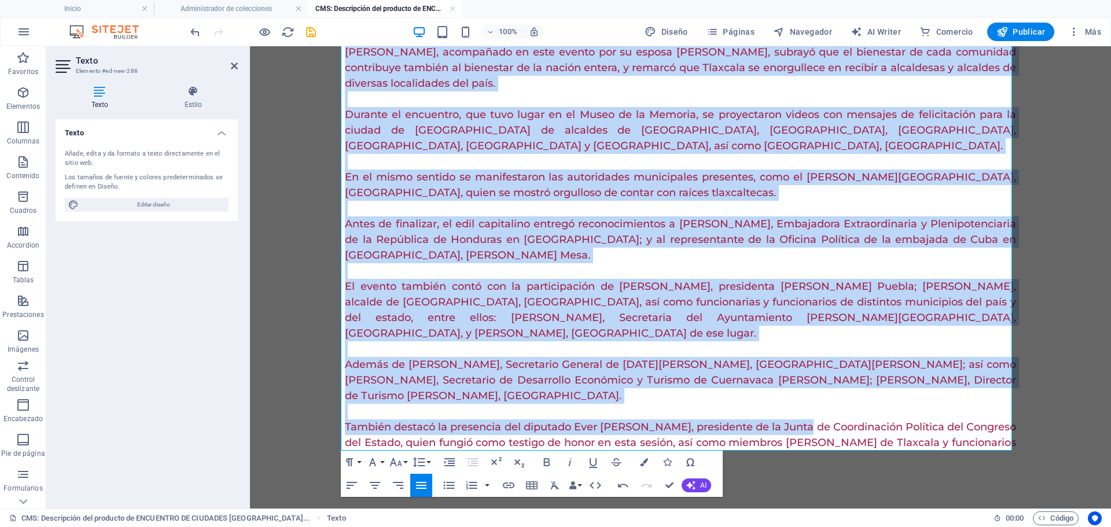
drag, startPoint x: 343, startPoint y: 112, endPoint x: 914, endPoint y: 500, distance: 690.3
click at [914, 500] on div "En el Encuentro de Ciudades Hermanas, realizado como parte de la conmemoración …" at bounding box center [681, 185] width 690 height 678
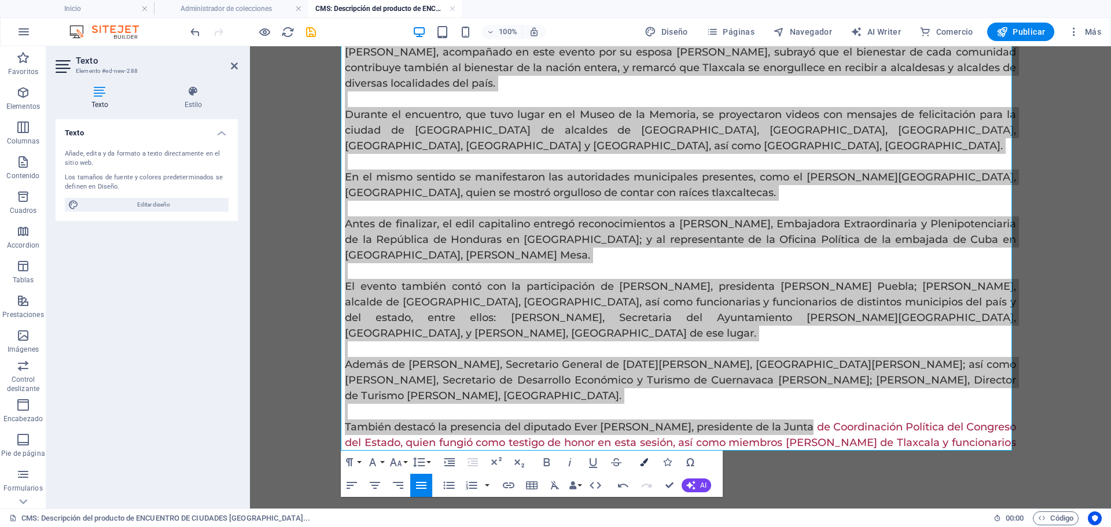
click at [642, 459] on icon "button" at bounding box center [644, 462] width 8 height 8
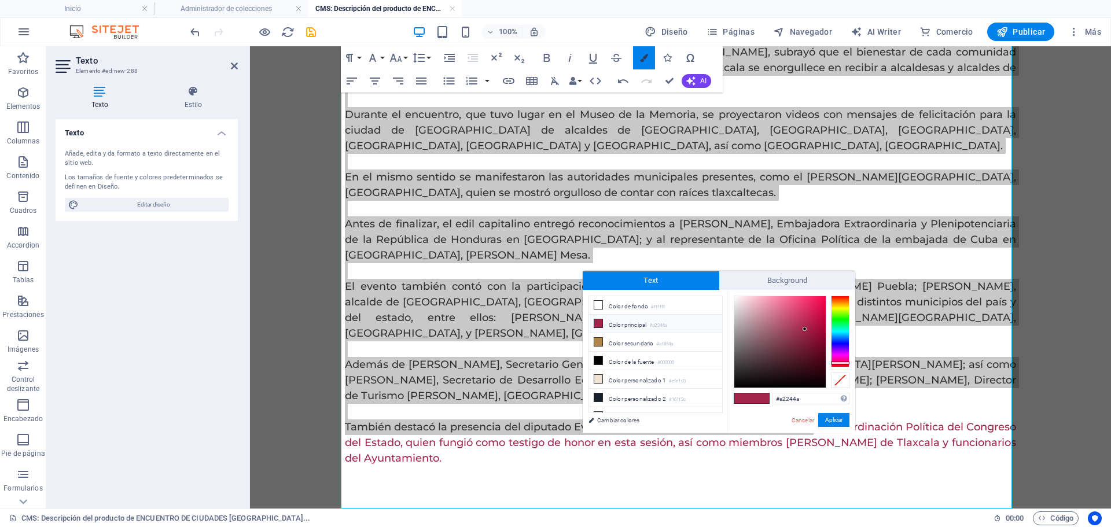
scroll to position [142, 0]
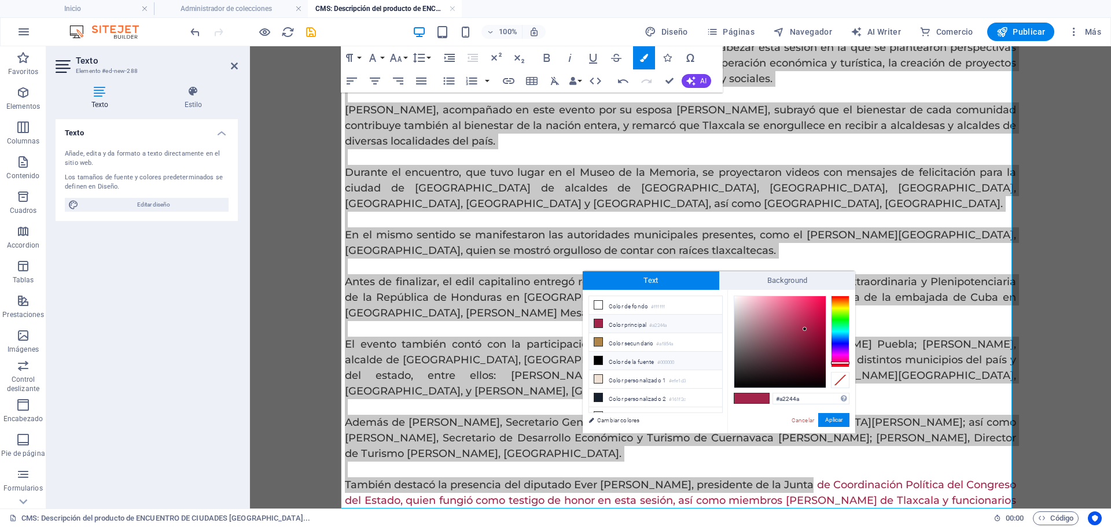
click at [648, 360] on li "Color de la fuente #000000" at bounding box center [655, 361] width 133 height 19
type input "#000000"
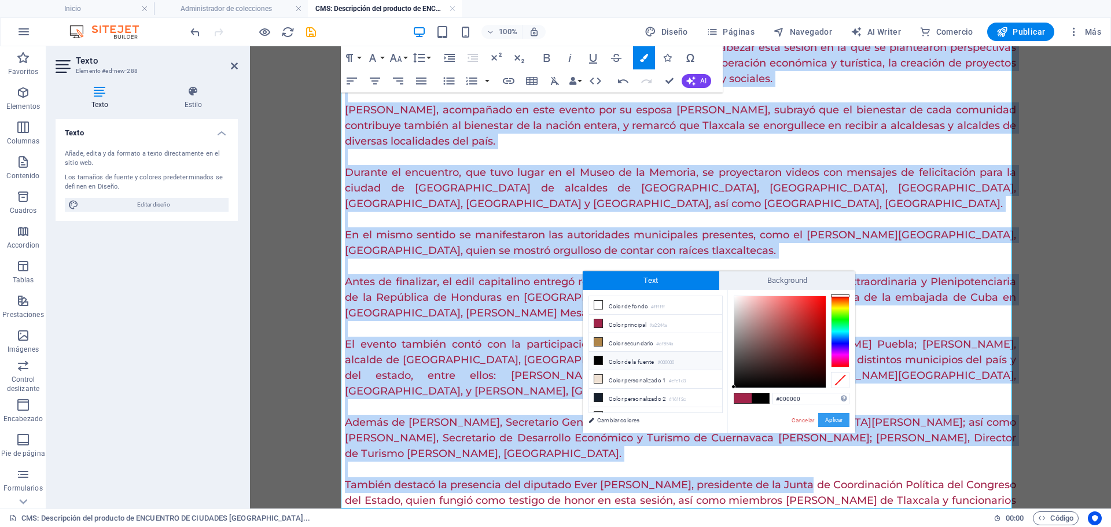
click at [834, 421] on button "Aplicar" at bounding box center [833, 420] width 31 height 14
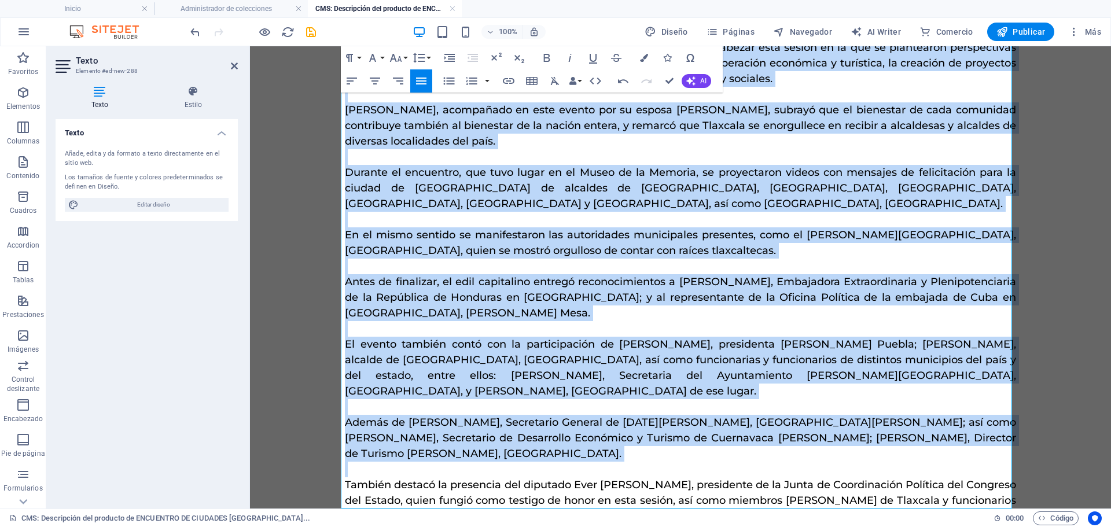
click at [421, 82] on icon "button" at bounding box center [421, 81] width 14 height 14
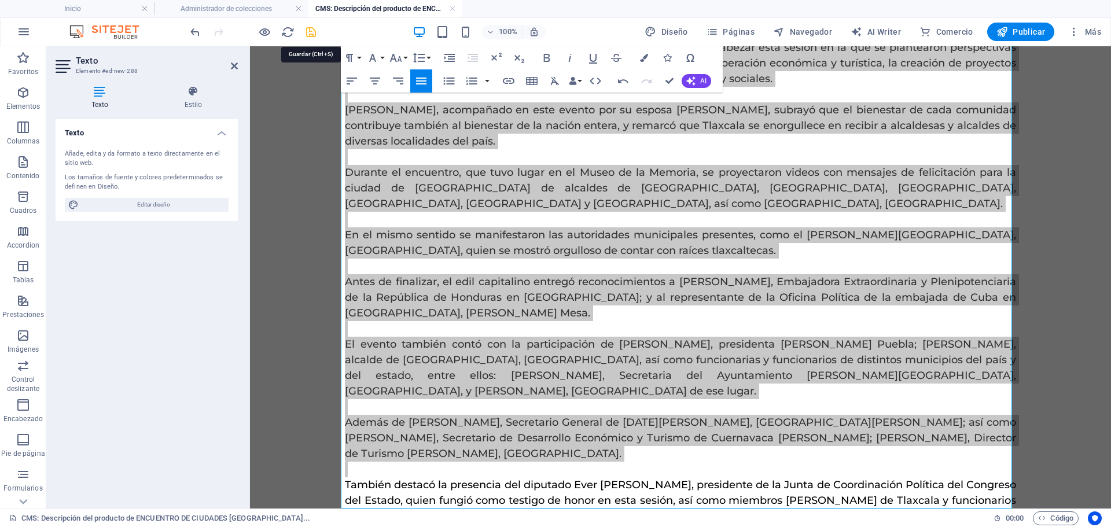
click at [305, 34] on icon "save" at bounding box center [310, 31] width 13 height 13
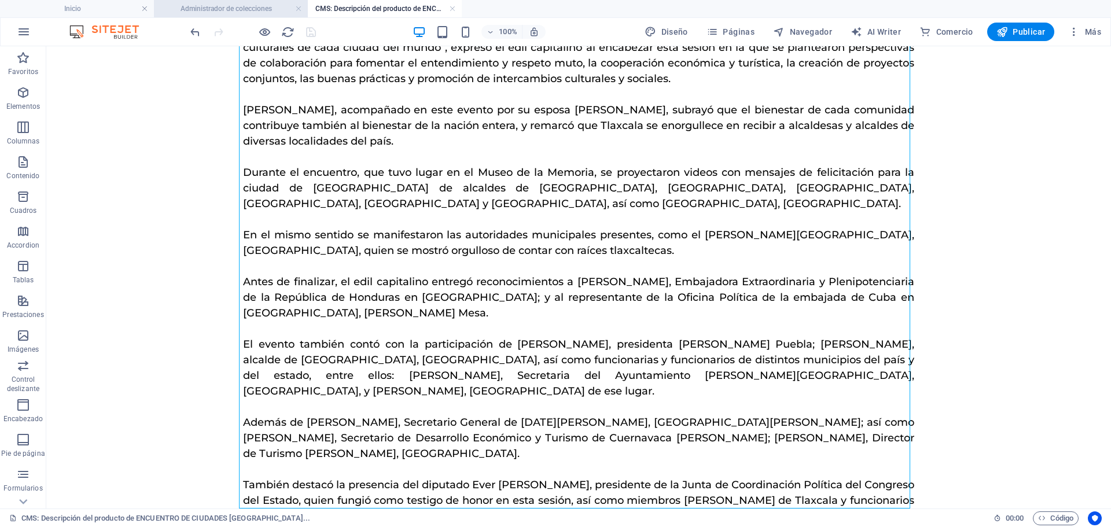
click at [236, 6] on h4 "Administrador de colecciones" at bounding box center [231, 8] width 154 height 13
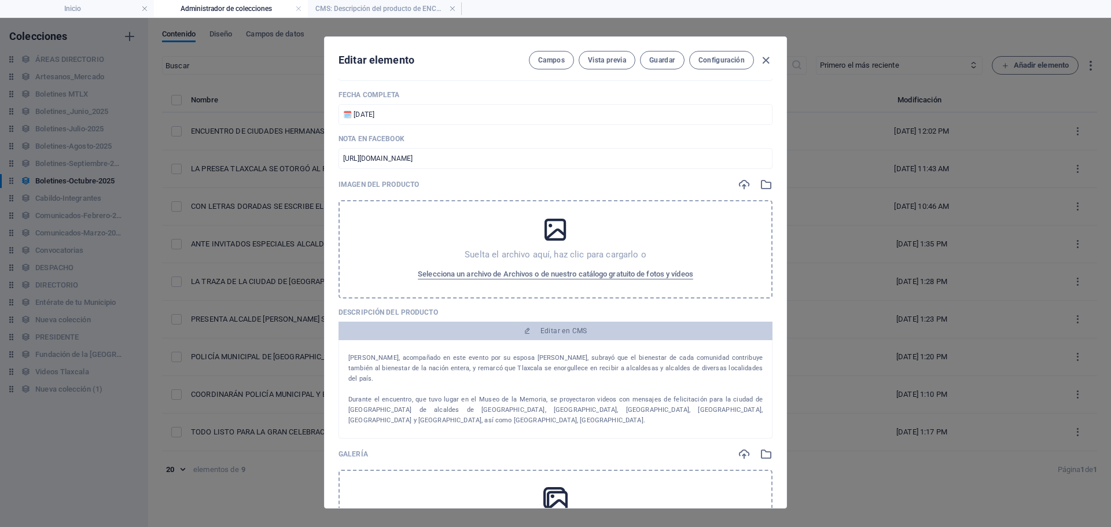
scroll to position [116, 0]
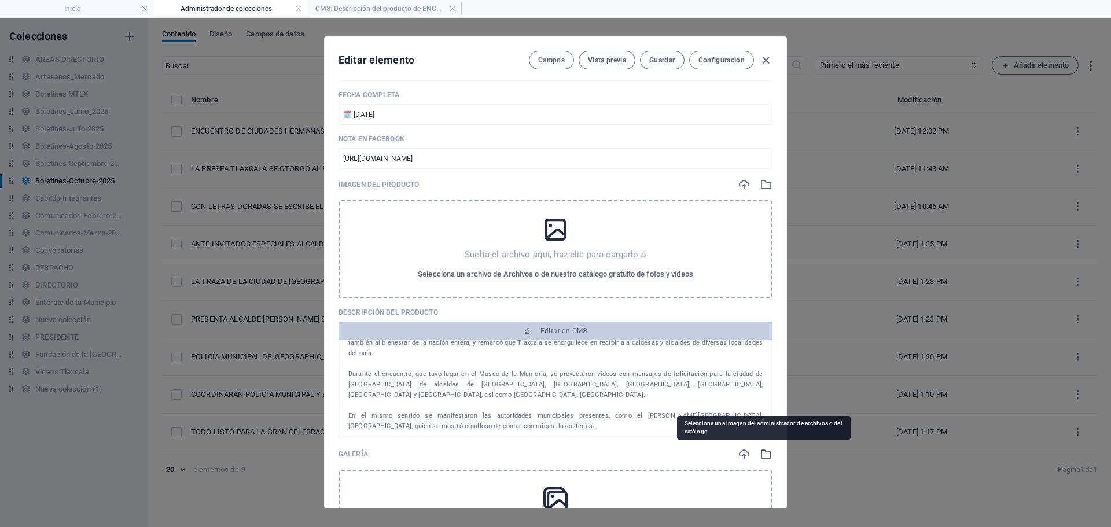
click at [761, 454] on icon "button" at bounding box center [766, 454] width 13 height 13
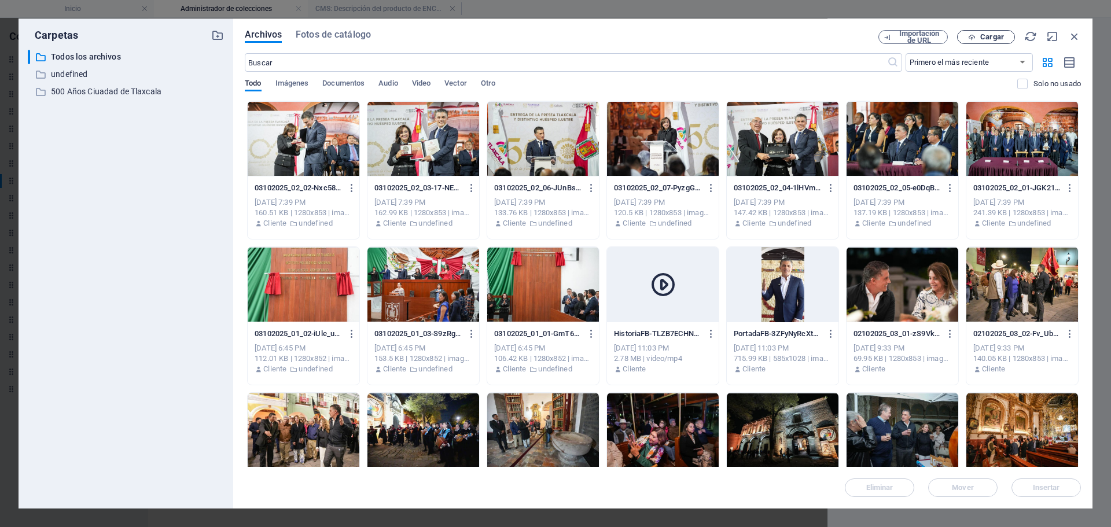
click at [974, 35] on icon "button" at bounding box center [972, 38] width 8 height 8
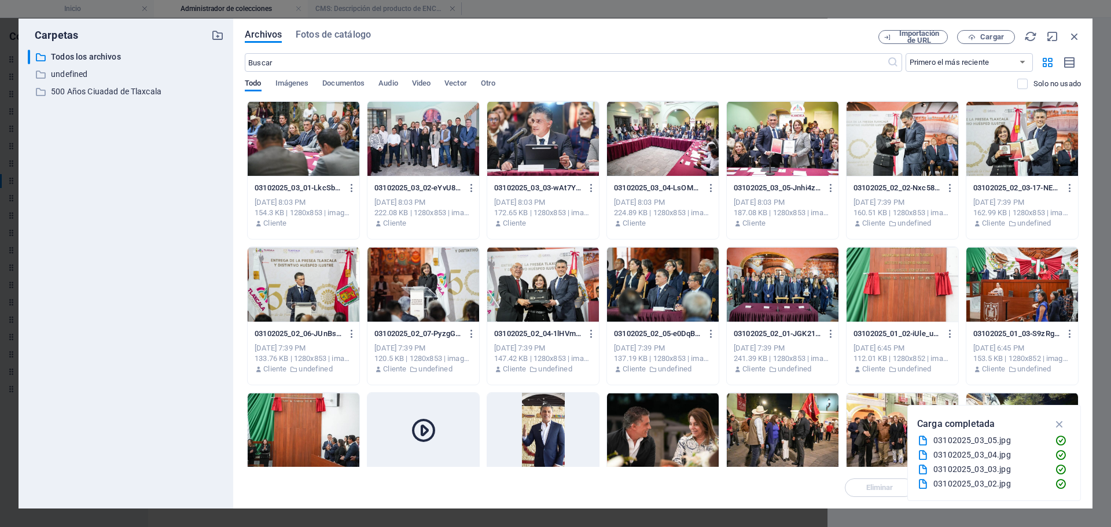
click at [792, 153] on div at bounding box center [783, 138] width 112 height 75
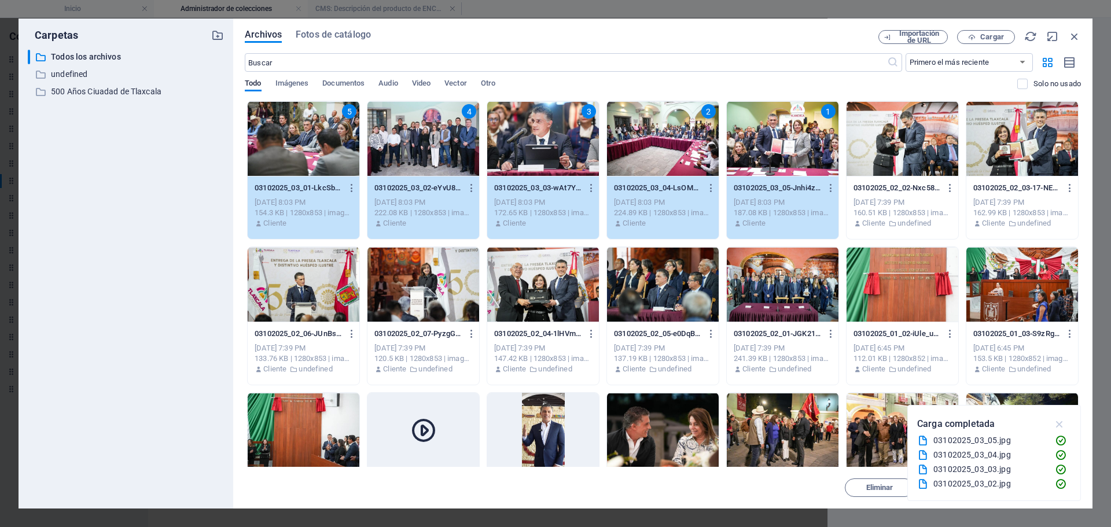
click at [1058, 424] on icon "button" at bounding box center [1059, 424] width 13 height 13
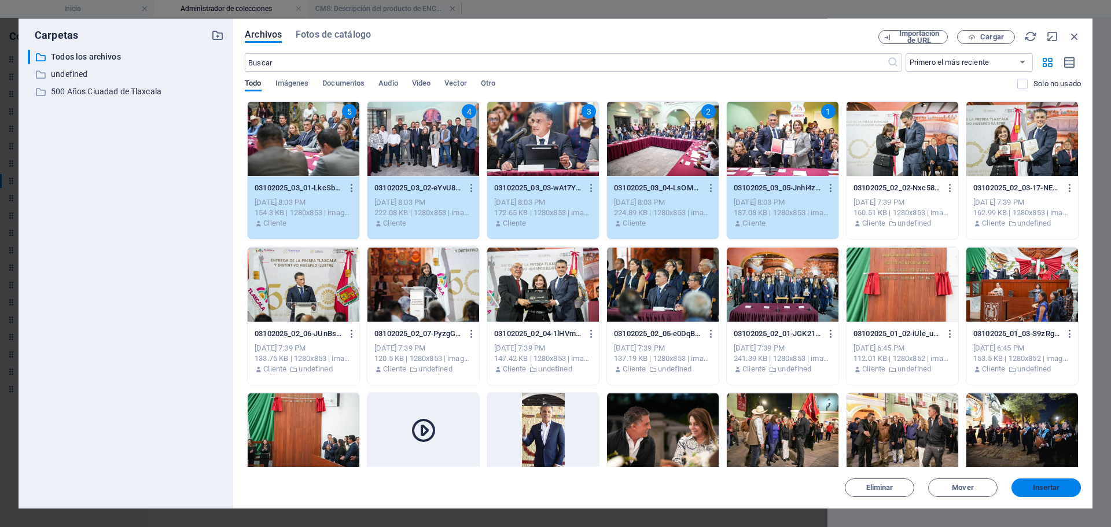
click at [1046, 487] on span "Insertar" at bounding box center [1046, 487] width 27 height 7
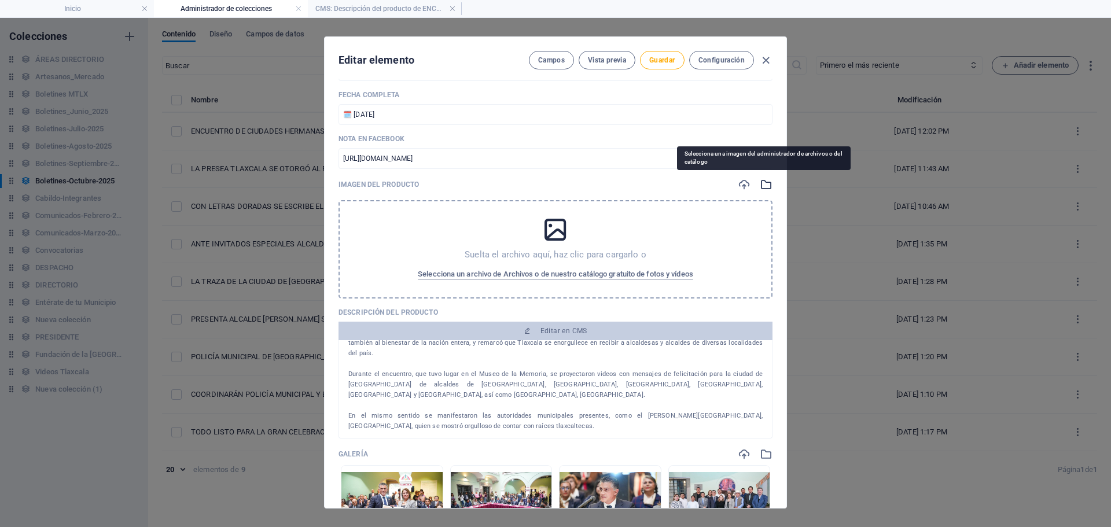
click at [760, 184] on icon "button" at bounding box center [766, 184] width 13 height 13
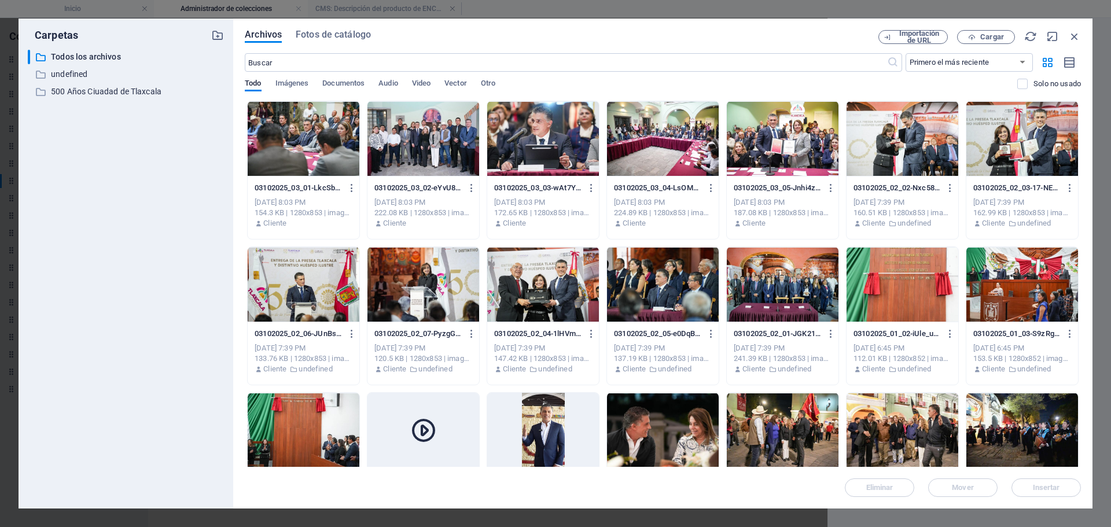
click at [778, 153] on div at bounding box center [783, 138] width 112 height 75
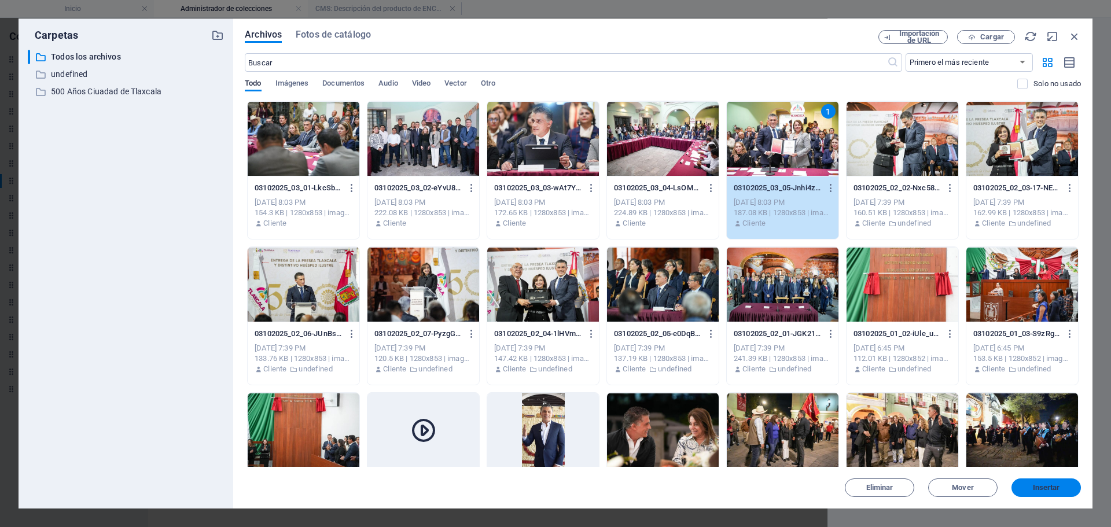
click at [1042, 484] on span "Insertar" at bounding box center [1046, 487] width 27 height 7
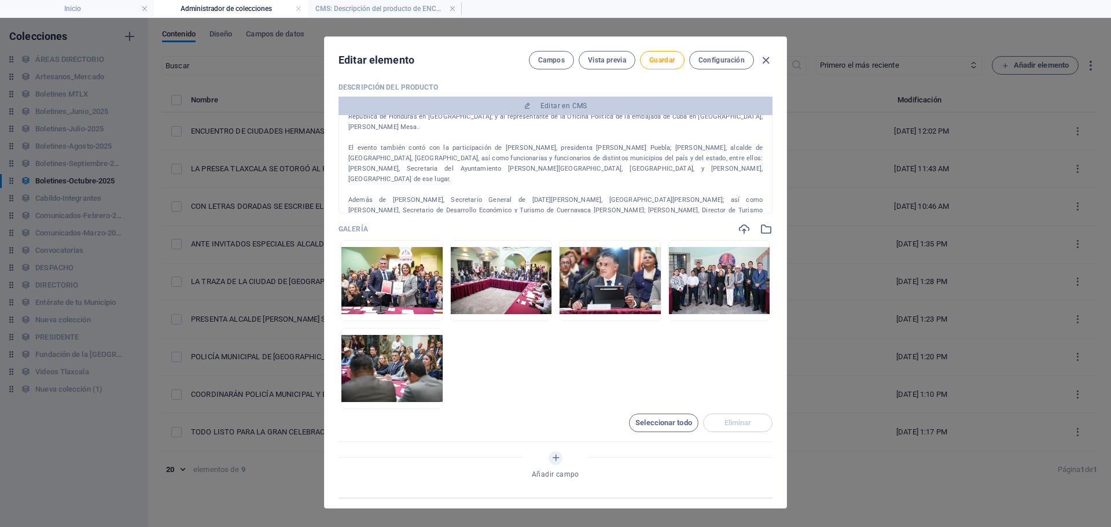
scroll to position [463, 0]
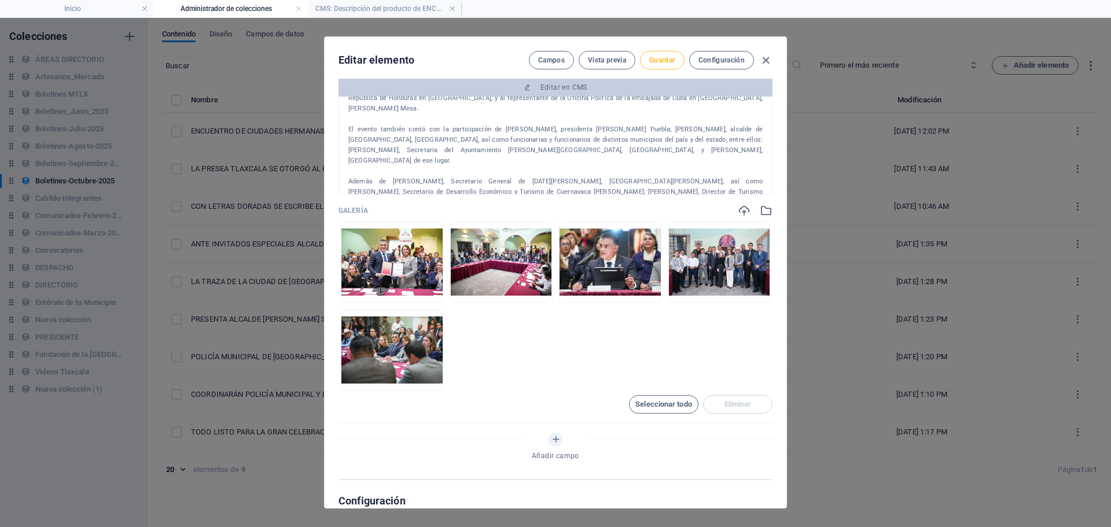
click at [671, 55] on button "Guardar" at bounding box center [662, 60] width 44 height 19
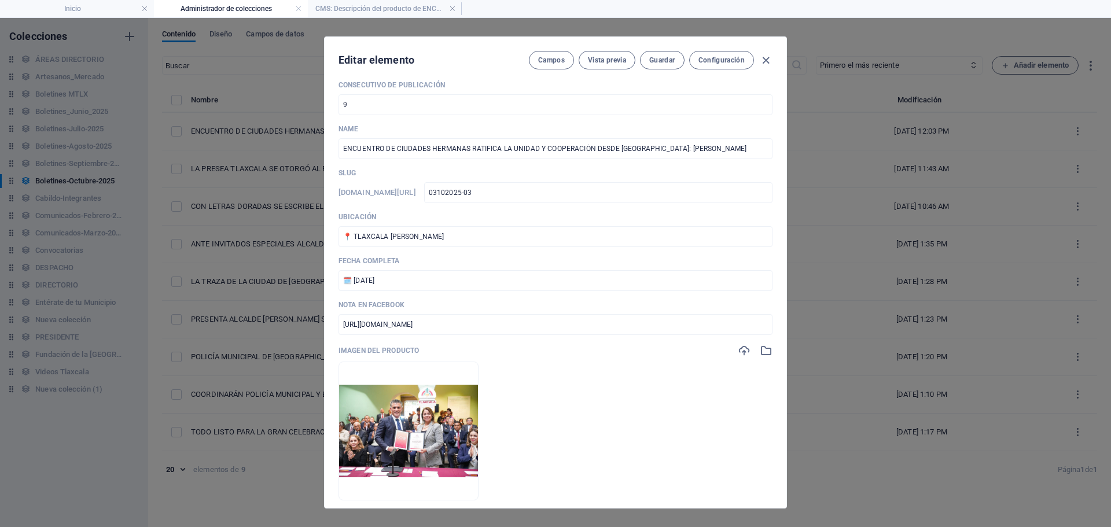
scroll to position [0, 0]
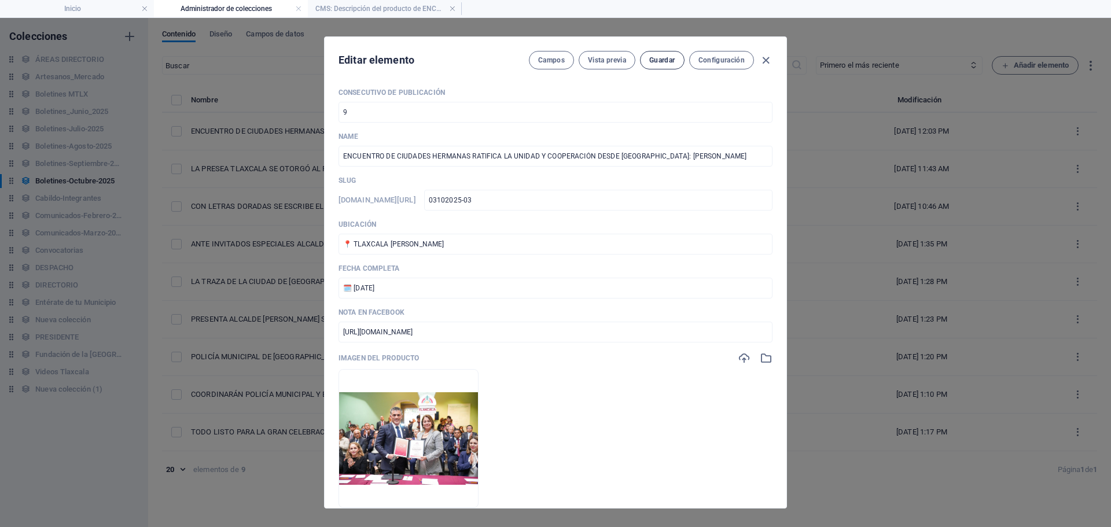
click at [654, 62] on span "Guardar" at bounding box center [661, 60] width 25 height 9
click at [767, 62] on icon "button" at bounding box center [765, 60] width 13 height 13
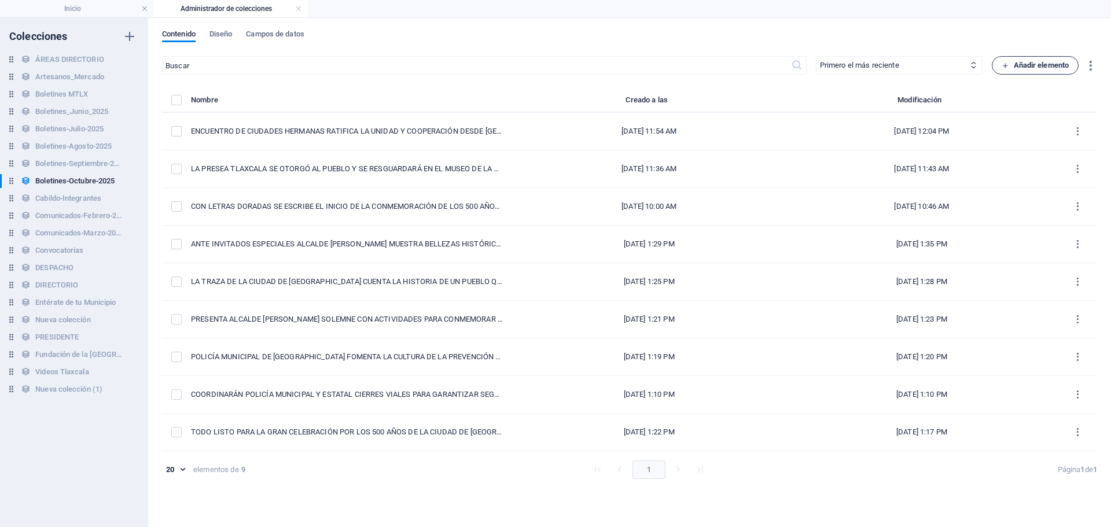
click at [1029, 67] on span "Añadir elemento" at bounding box center [1036, 65] width 68 height 14
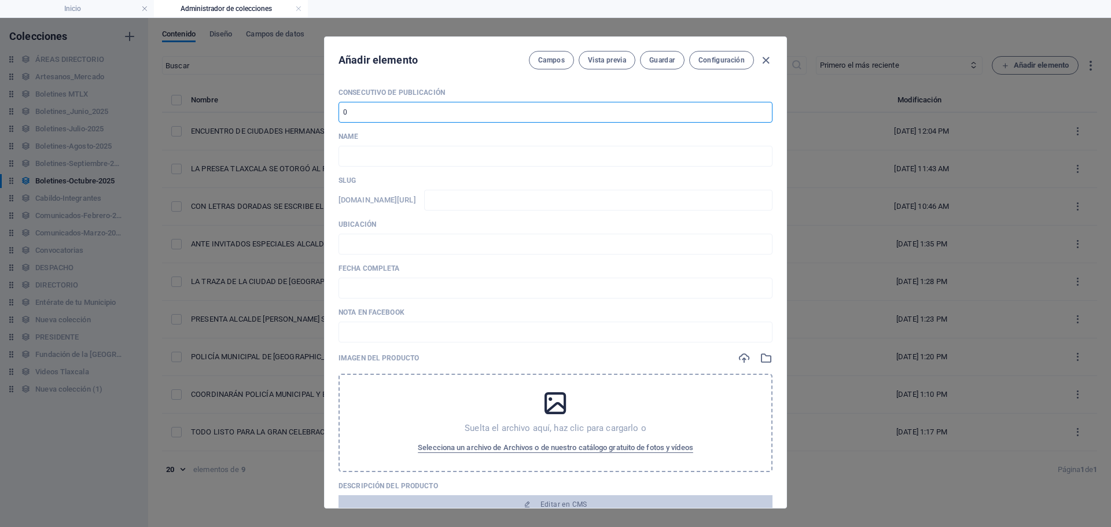
click at [411, 108] on input "number" at bounding box center [556, 112] width 434 height 21
type input "10"
click at [377, 168] on div "Consecutivo de Publicación 10 ​ Name ​ Slug [DOMAIN_NAME][URL] ​ Ubicación ​ Fe…" at bounding box center [556, 408] width 434 height 641
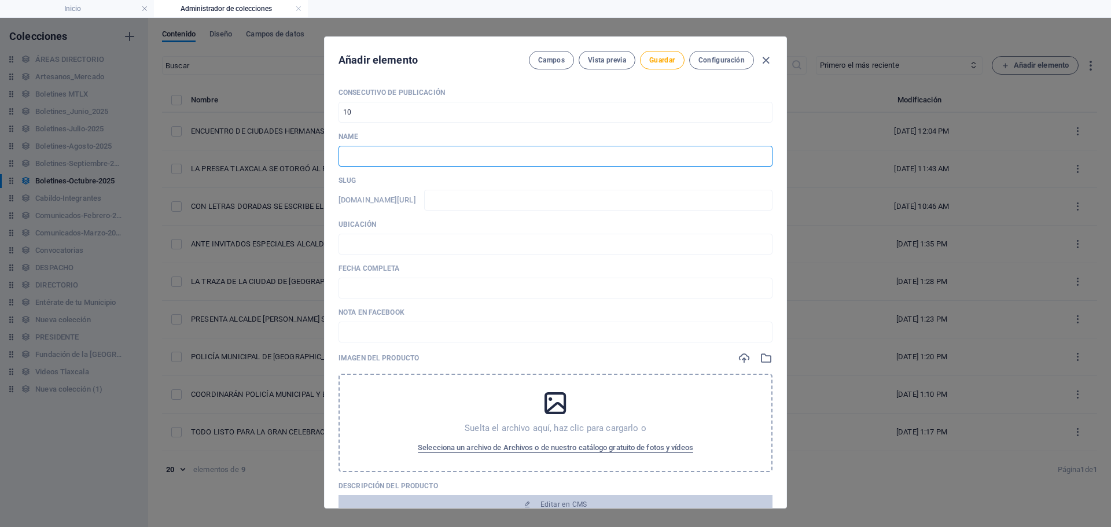
click at [387, 155] on input "text" at bounding box center [556, 156] width 434 height 21
paste input "INICIAN LOS FESTEJOS POR LOS 500 AÑOS DE LA FUNDACIÓN DE [GEOGRAPHIC_DATA] CON …"
type input "INICIAN LOS FESTEJOS POR LOS 500 AÑOS DE LA FUNDACIÓN DE [GEOGRAPHIC_DATA] CON …"
type input "inician-los-festejos-por-los-500-anos-de-la-fundacion-de-tlaxcala-con-alegria-d…"
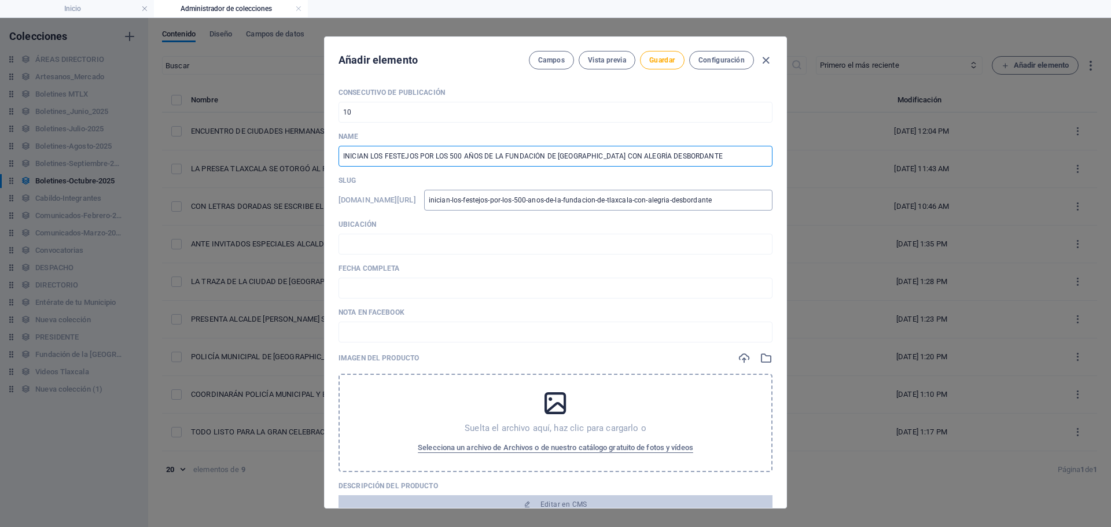
type input "INICIAN LOS FESTEJOS POR LOS 500 AÑOS DE LA FUNDACIÓN DE [GEOGRAPHIC_DATA] CON …"
drag, startPoint x: 598, startPoint y: 208, endPoint x: 891, endPoint y: 199, distance: 293.5
click at [891, 199] on div "Añadir elemento Campos Vista previa Guardar Configuración Consecutivo de Public…" at bounding box center [555, 272] width 1111 height 509
type input "0"
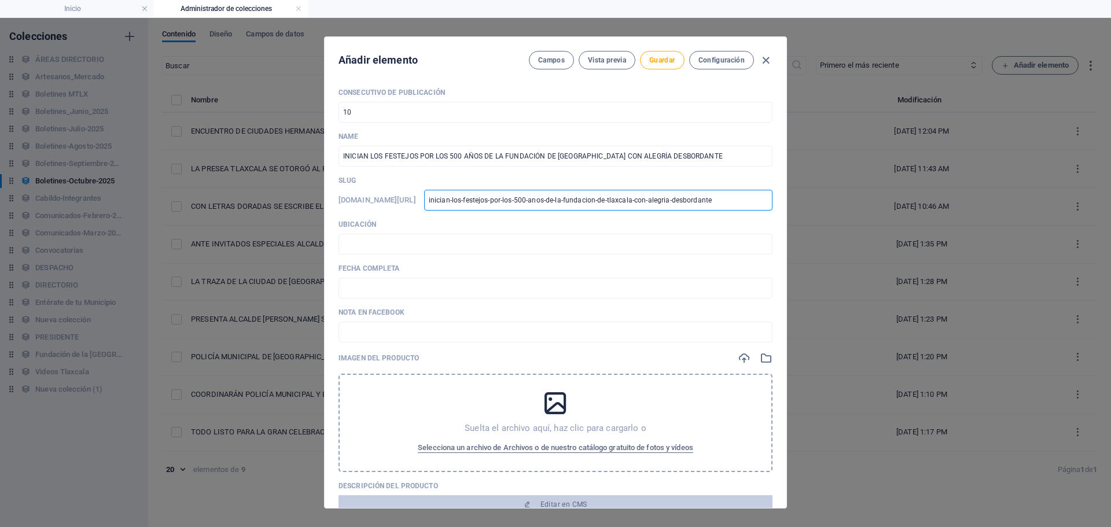
type input "0"
type input "04"
type input "041"
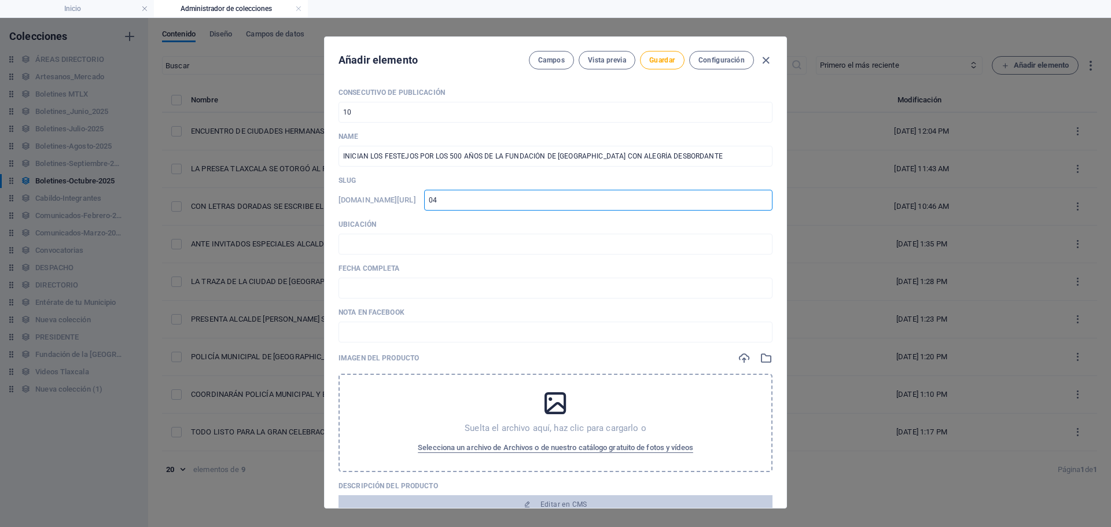
type input "041"
type input "0410"
type input "04102"
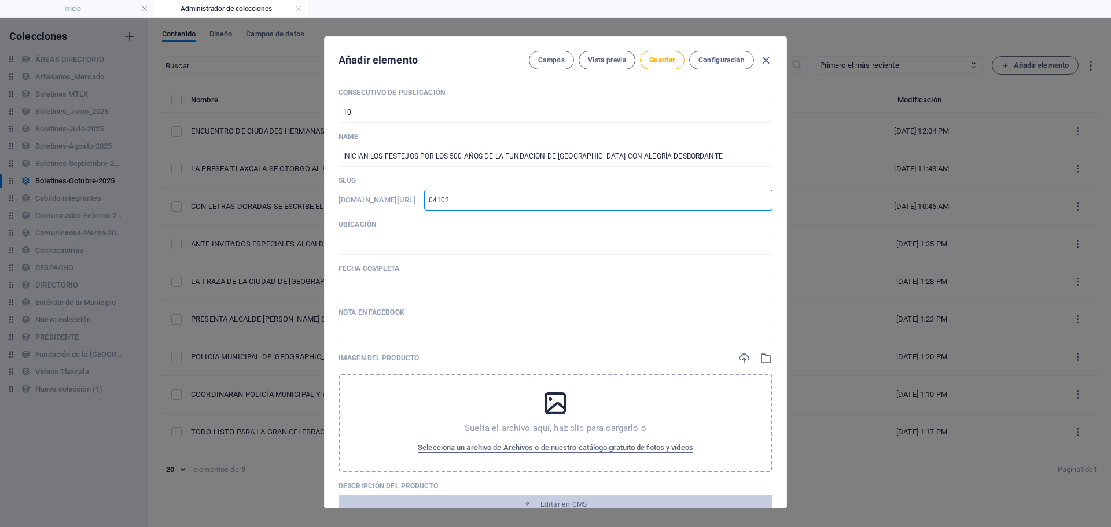
type input "041020"
type input "0410202"
type input "04102025"
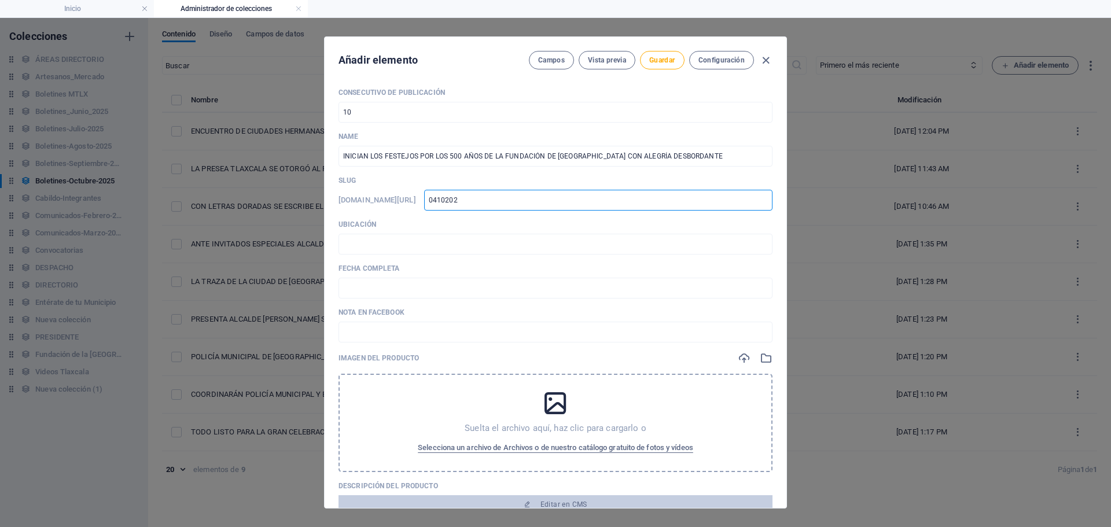
type input "04102025"
type input "04102025-"
type input "04102025-0"
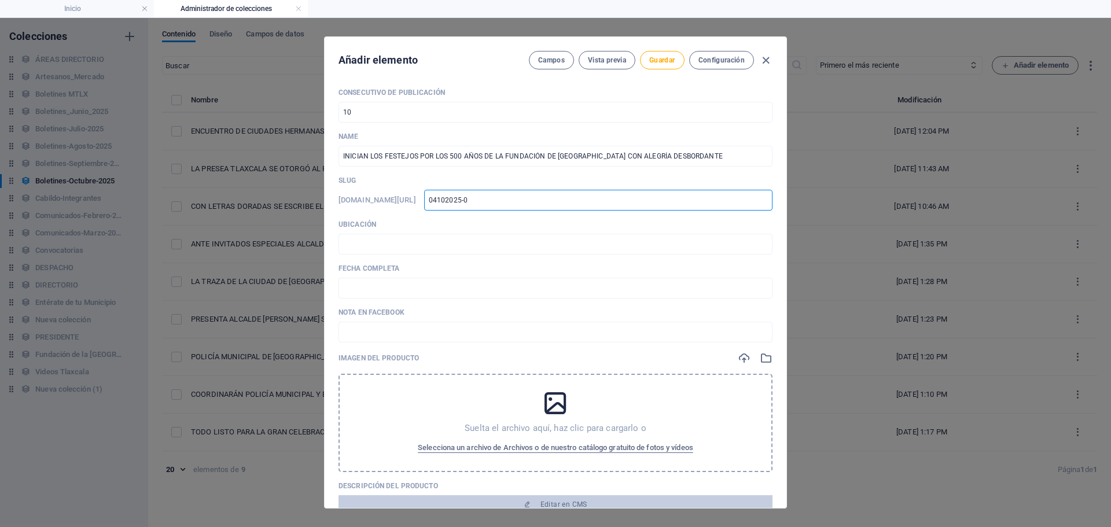
type input "04102025-01"
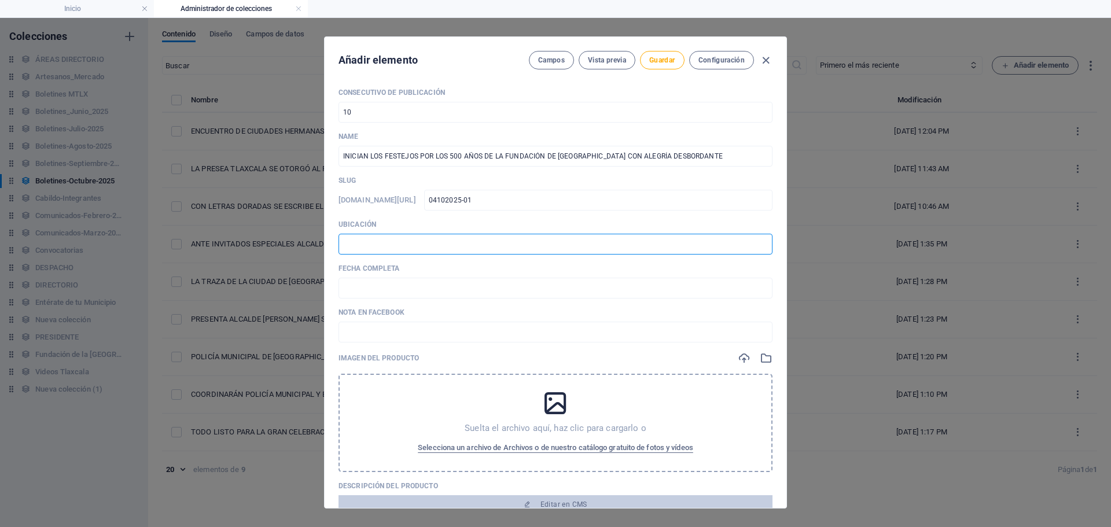
click at [413, 248] on input "text" at bounding box center [556, 244] width 434 height 21
click at [413, 290] on input "text" at bounding box center [556, 288] width 434 height 21
type input "📍 TLAXCALA [PERSON_NAME]"
click at [398, 292] on input "text" at bounding box center [556, 288] width 434 height 21
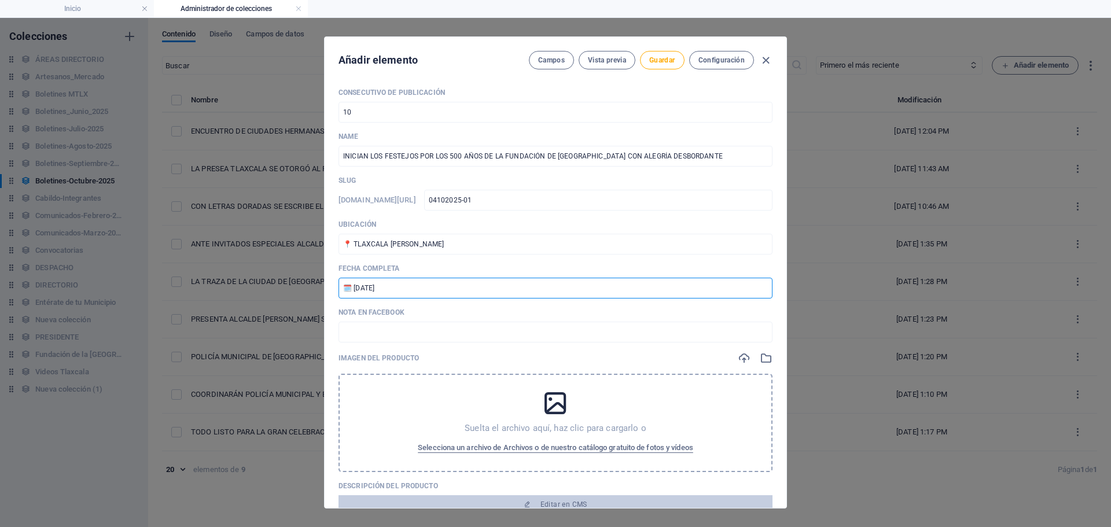
click at [362, 289] on input "🗓️ [DATE]" at bounding box center [556, 288] width 434 height 21
type input "🗓️ [DATE]"
